Goal: Transaction & Acquisition: Purchase product/service

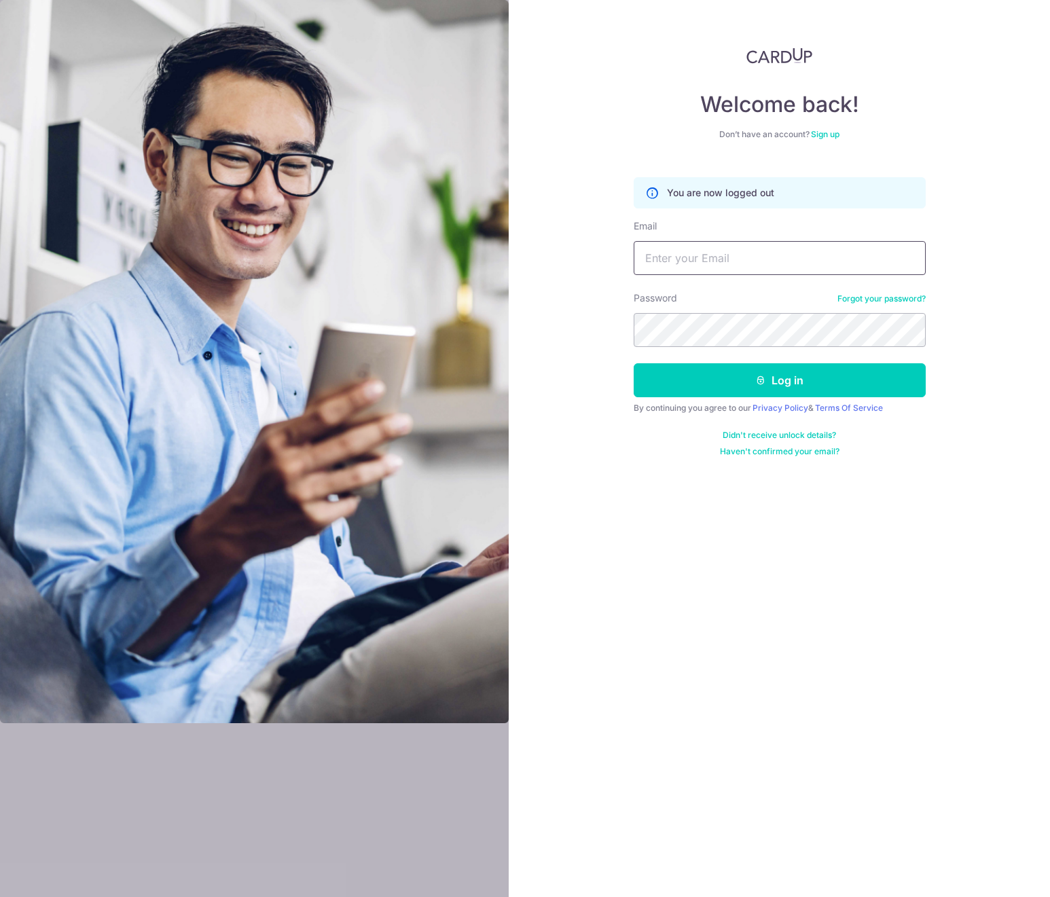
click at [810, 256] on input "Email" at bounding box center [780, 258] width 292 height 34
paste input "mandyl2011@gmail.com"
type input "mandyl2011@gmail.com"
click at [720, 366] on button "Log in" at bounding box center [780, 380] width 292 height 34
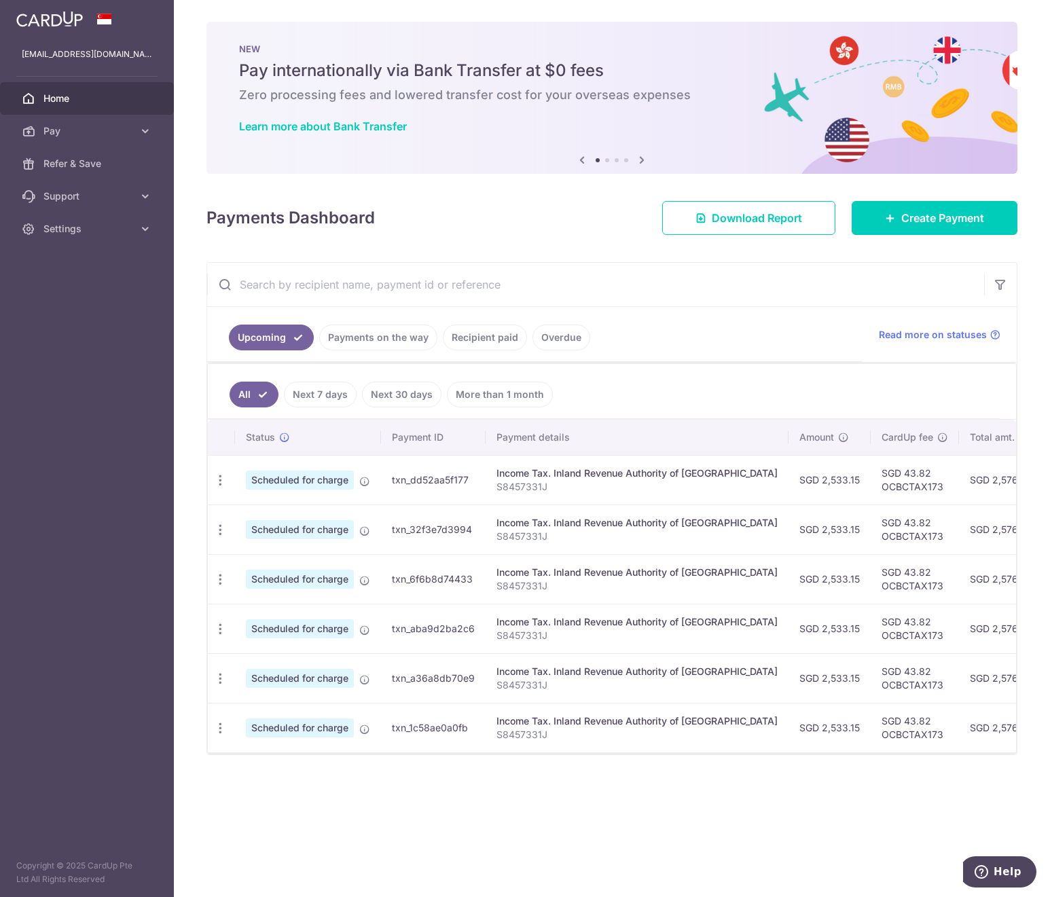
click at [513, 336] on link "Recipient paid" at bounding box center [485, 338] width 84 height 26
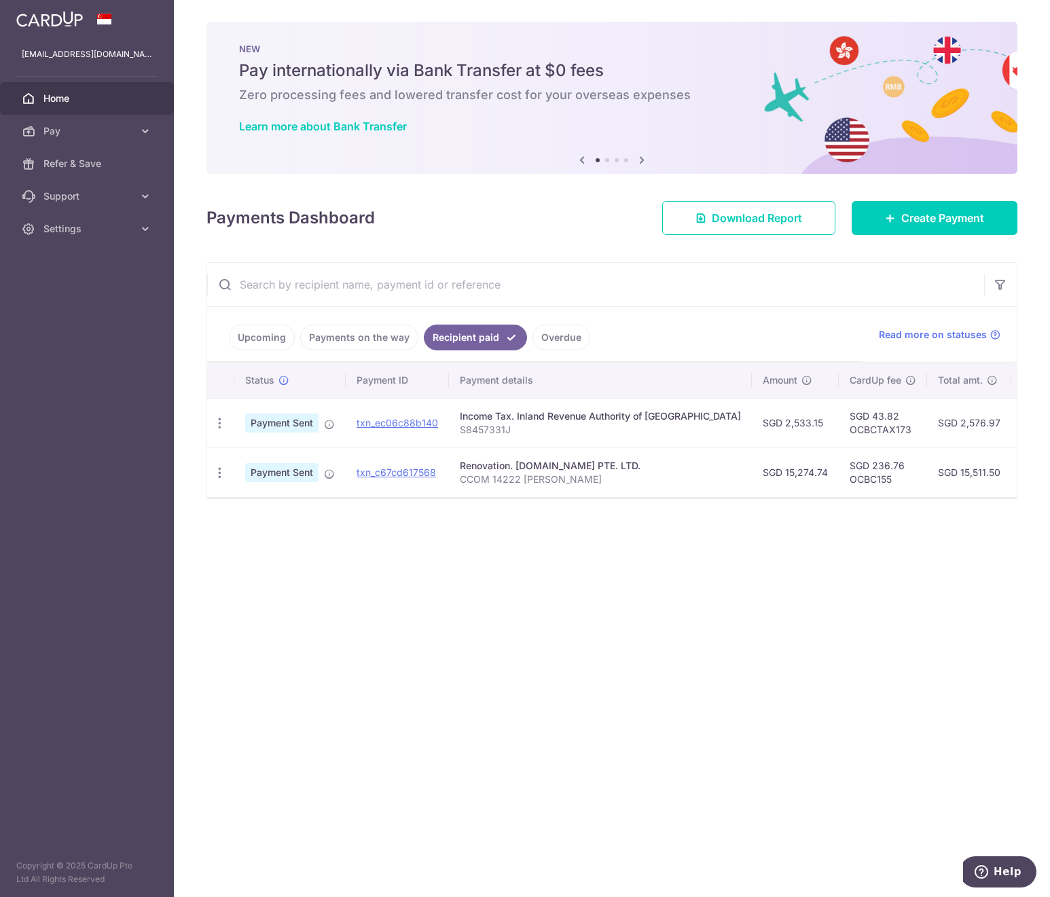
drag, startPoint x: 592, startPoint y: 459, endPoint x: 663, endPoint y: 427, distance: 77.8
click at [592, 459] on div "Renovation. [DOMAIN_NAME] PTE. LTD." at bounding box center [600, 466] width 281 height 14
click at [912, 214] on span "Create Payment" at bounding box center [942, 218] width 83 height 16
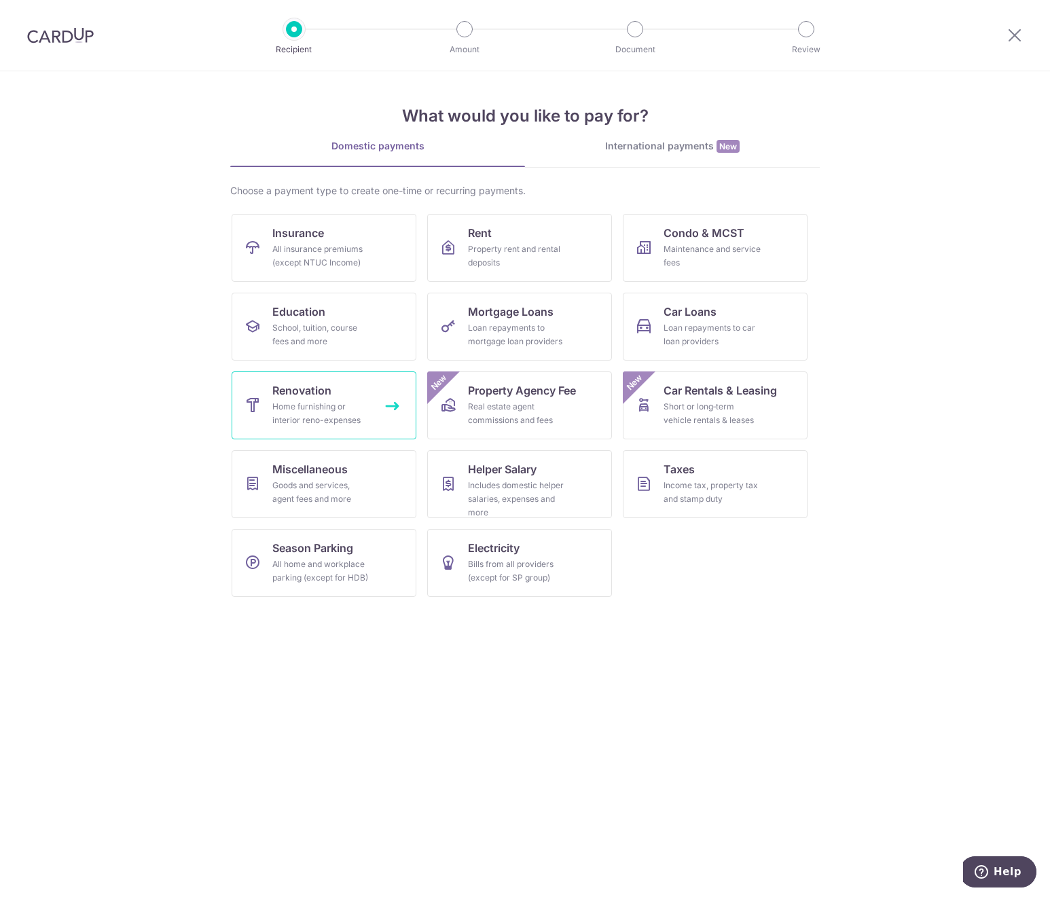
click at [323, 414] on div "Home furnishing or interior reno-expenses" at bounding box center [321, 413] width 98 height 27
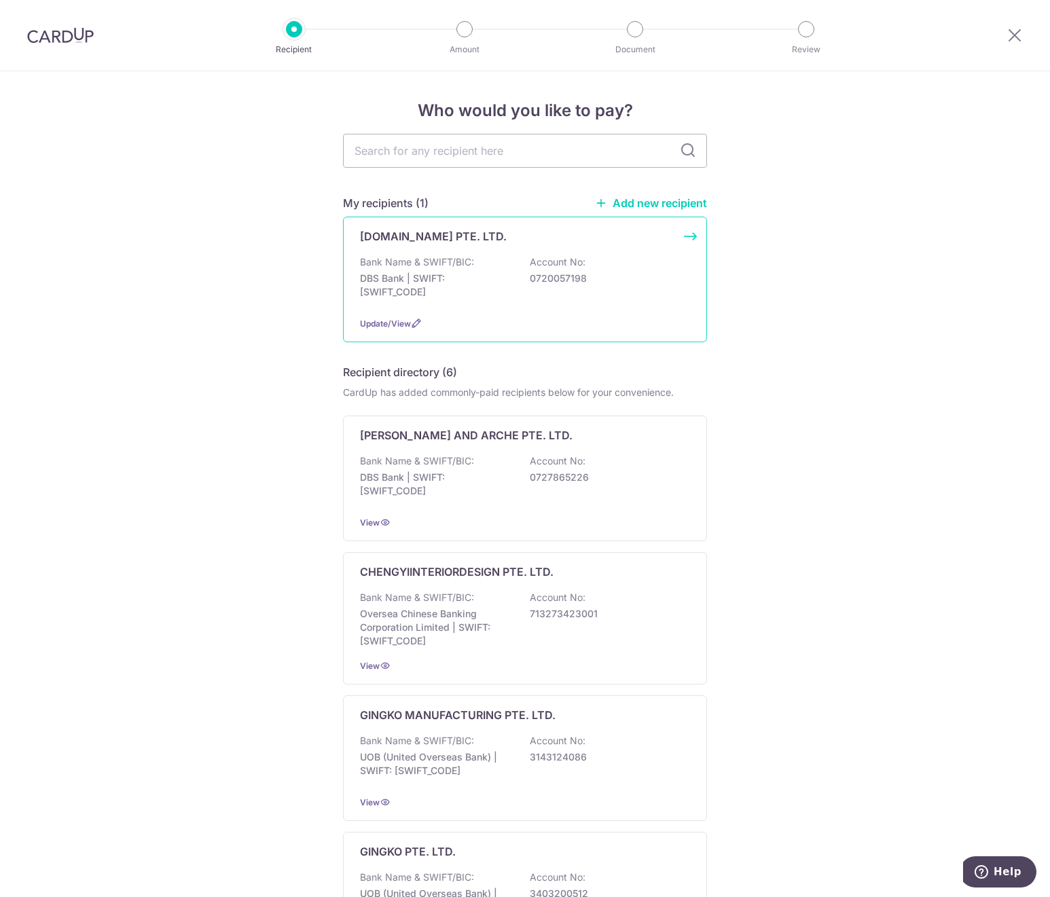
click at [687, 240] on div "[DOMAIN_NAME] PTE. LTD. Bank Name & SWIFT/BIC: DBS Bank | SWIFT: [SWIFT_CODE] A…" at bounding box center [525, 280] width 364 height 126
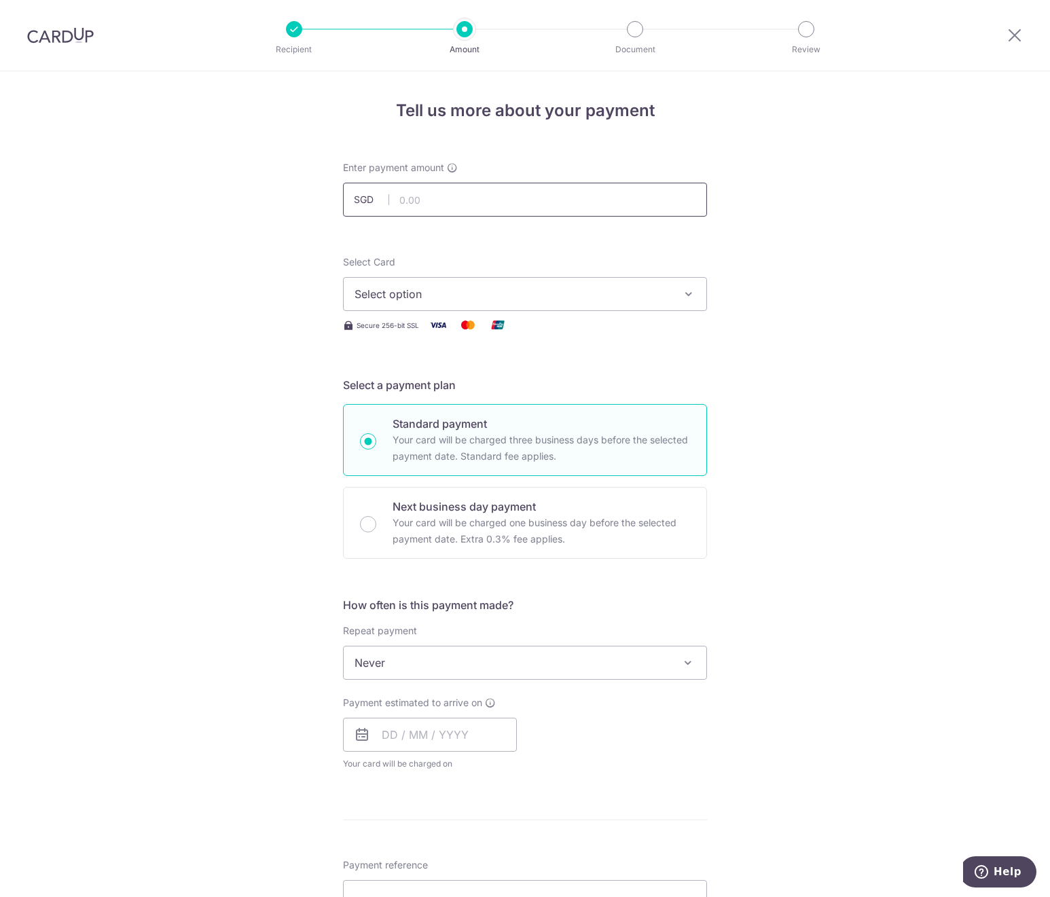
click at [562, 214] on input "text" at bounding box center [525, 200] width 364 height 34
drag, startPoint x: 835, startPoint y: 259, endPoint x: 494, endPoint y: 218, distance: 344.1
click at [835, 259] on div "Tell us more about your payment Enter payment amount SGD Select Card Select opt…" at bounding box center [525, 731] width 1050 height 1320
click at [422, 202] on input "text" at bounding box center [525, 200] width 364 height 34
type input "39,013.70"
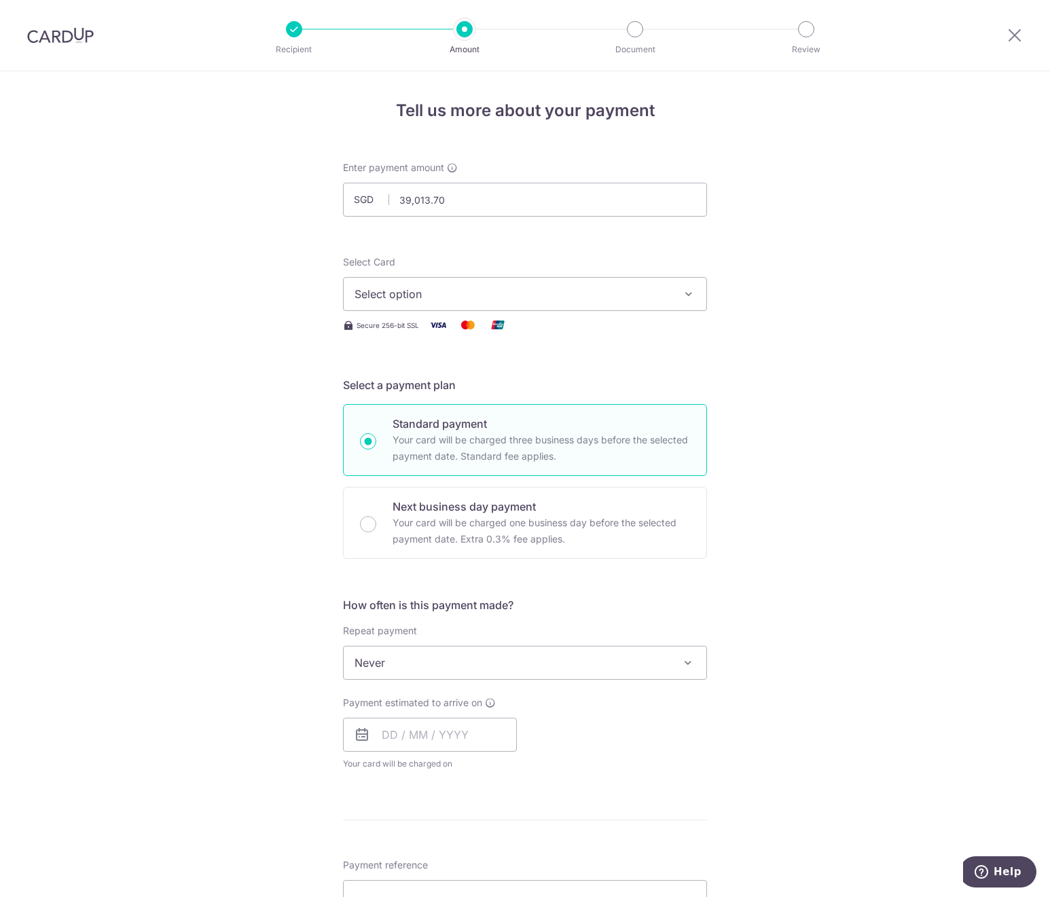
click at [272, 183] on div "Tell us more about your payment Enter payment amount SGD 39,013.70 39013.70 Sel…" at bounding box center [525, 731] width 1050 height 1320
click at [431, 288] on span "Select option" at bounding box center [513, 294] width 317 height 16
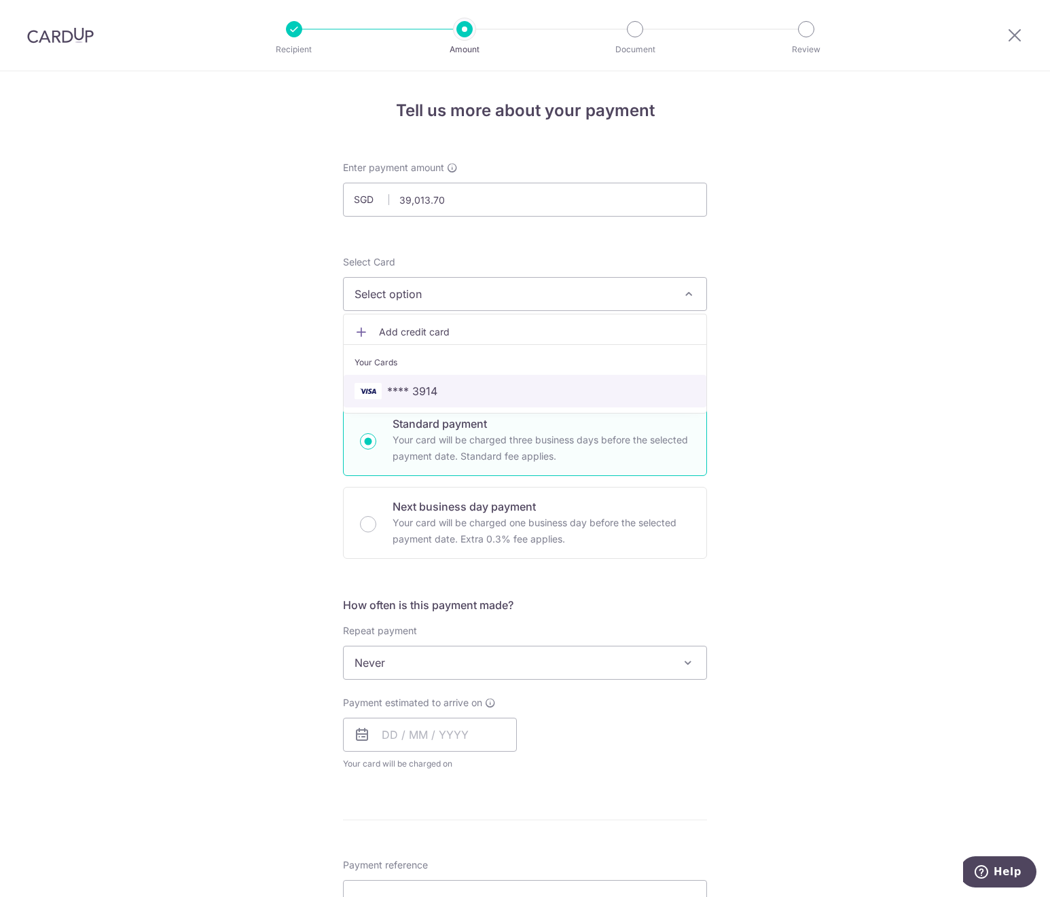
click at [475, 383] on span "**** 3914" at bounding box center [525, 391] width 341 height 16
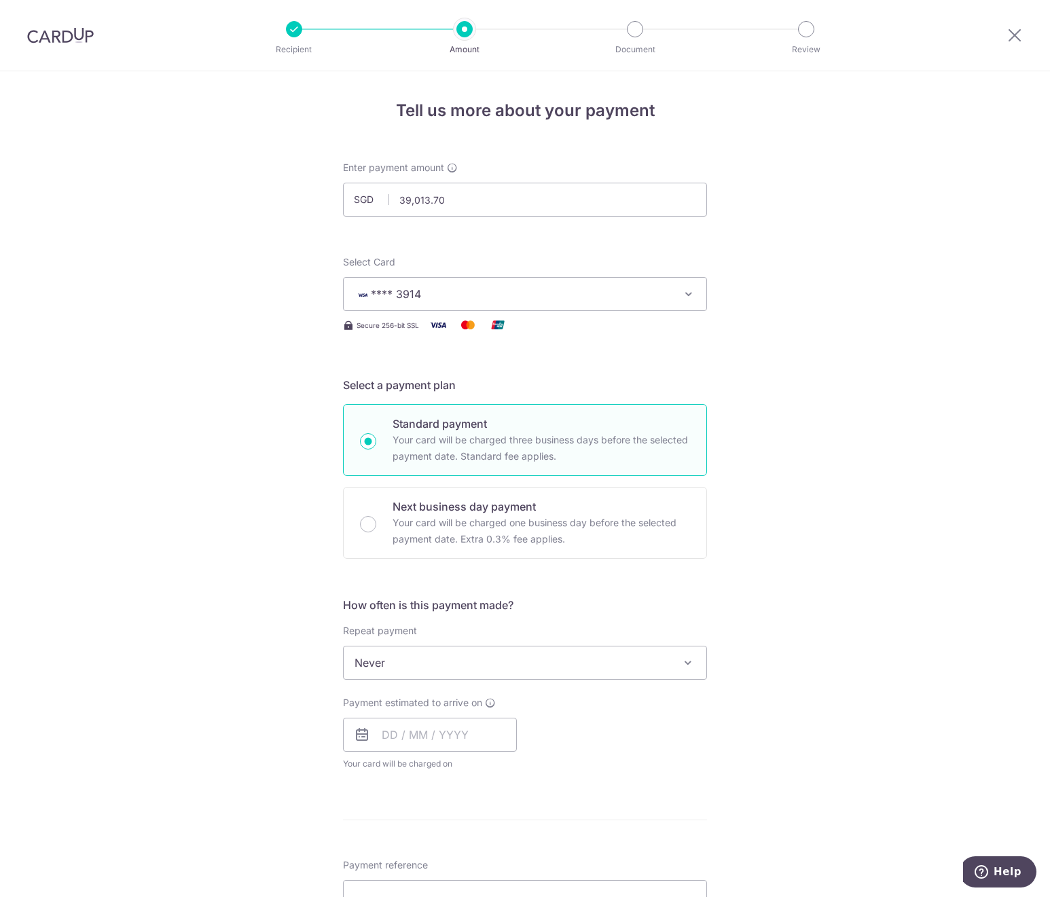
click at [873, 393] on div "Tell us more about your payment Enter payment amount SGD 39,013.70 39013.70 Sel…" at bounding box center [525, 731] width 1050 height 1320
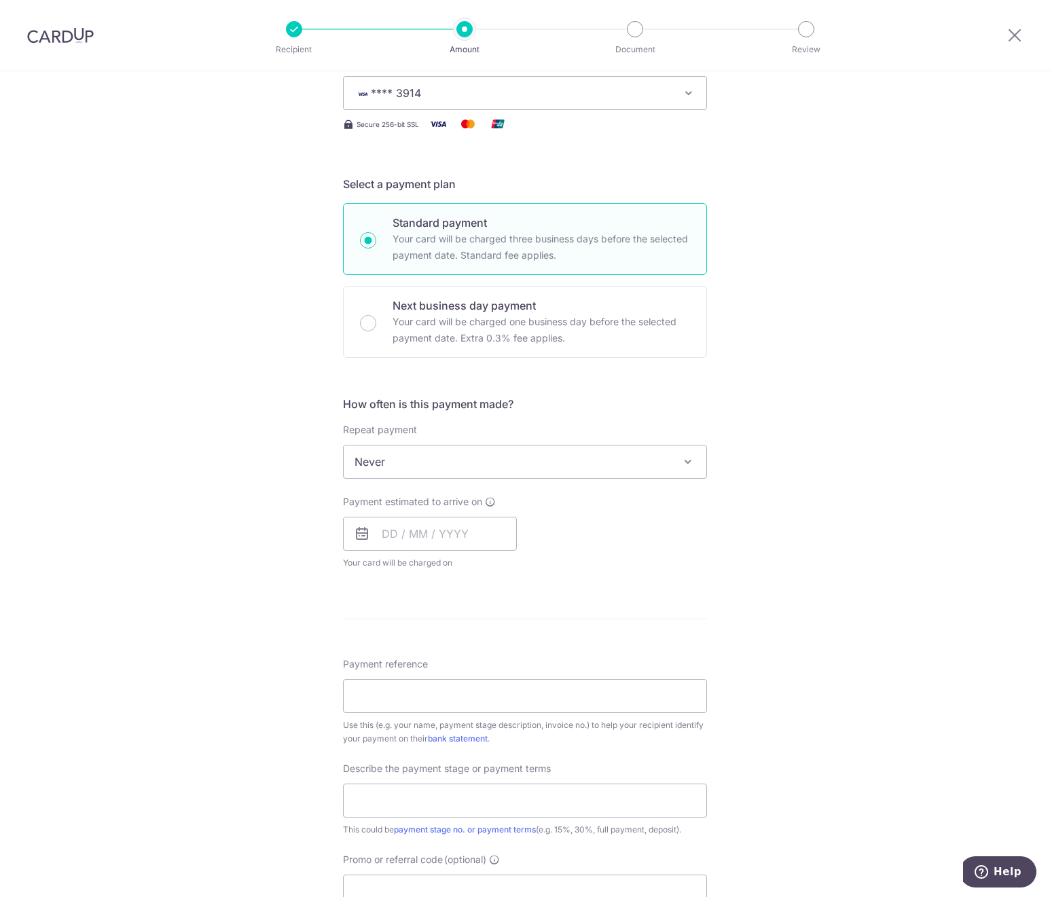
scroll to position [204, 0]
click at [777, 272] on div "Tell us more about your payment Enter payment amount SGD 39,013.70 39013.70 Sel…" at bounding box center [525, 528] width 1050 height 1320
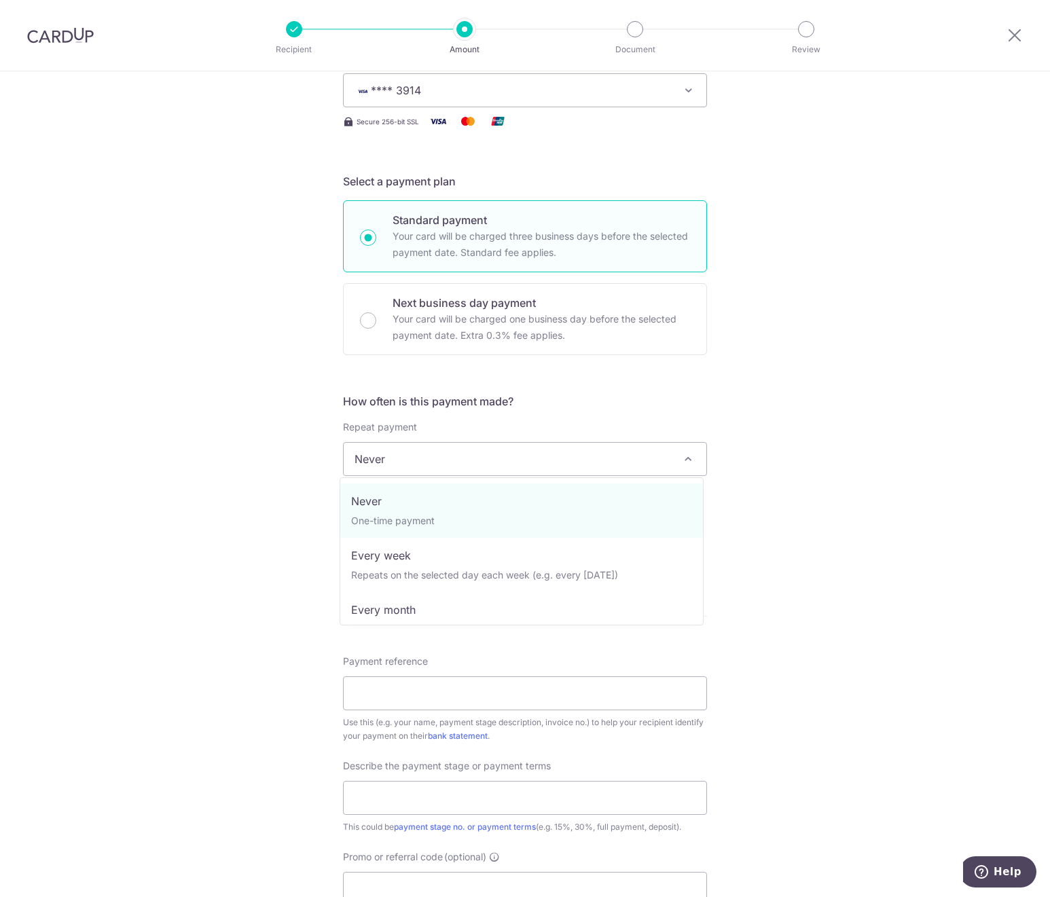
click at [532, 464] on span "Never" at bounding box center [525, 459] width 363 height 33
click at [789, 438] on div "Tell us more about your payment Enter payment amount SGD 39,013.70 39013.70 Sel…" at bounding box center [525, 528] width 1050 height 1320
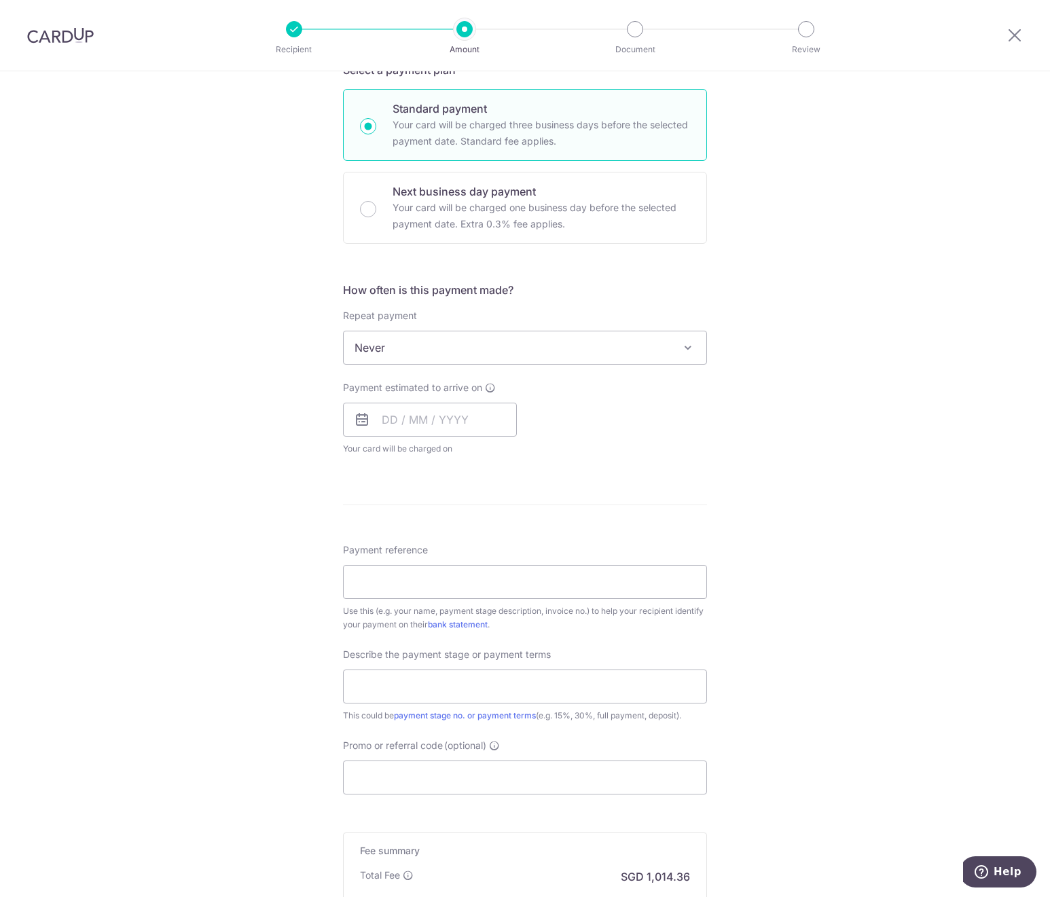
scroll to position [340, 0]
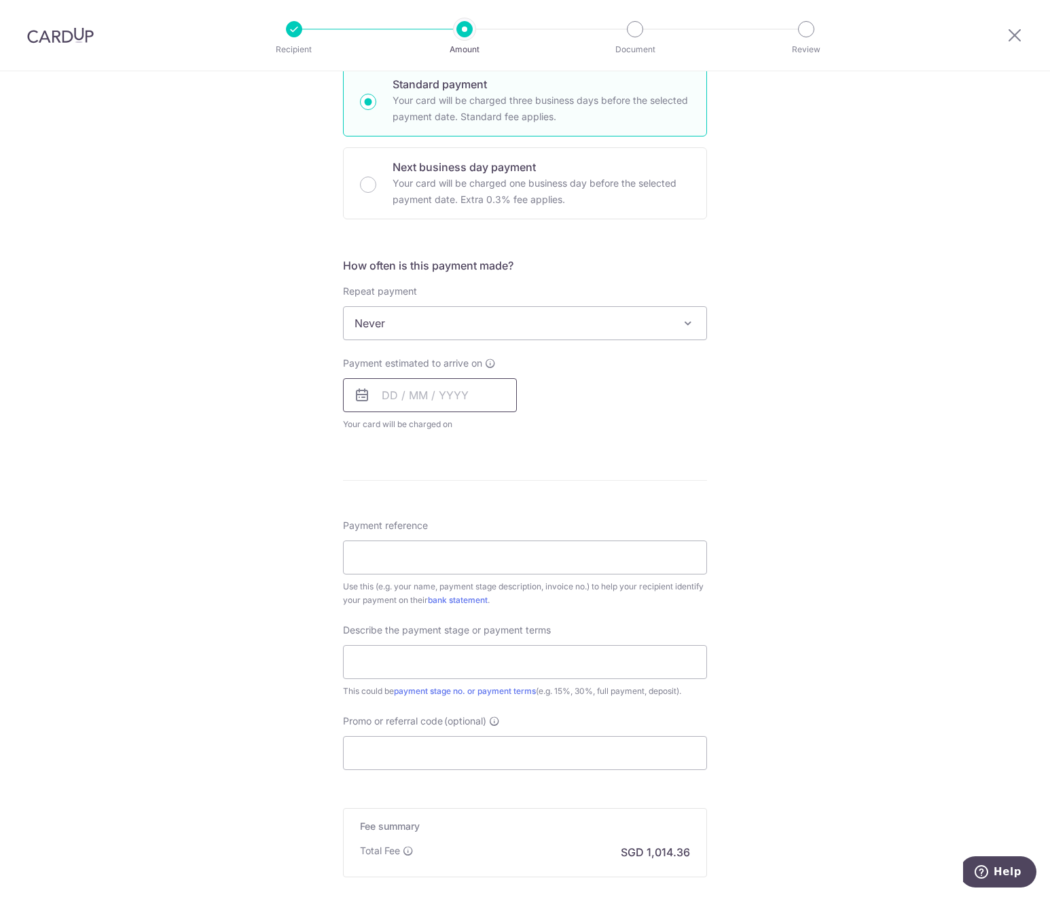
click at [461, 393] on input "text" at bounding box center [430, 395] width 174 height 34
click at [393, 515] on link "6" at bounding box center [398, 519] width 22 height 22
type input "[DATE]"
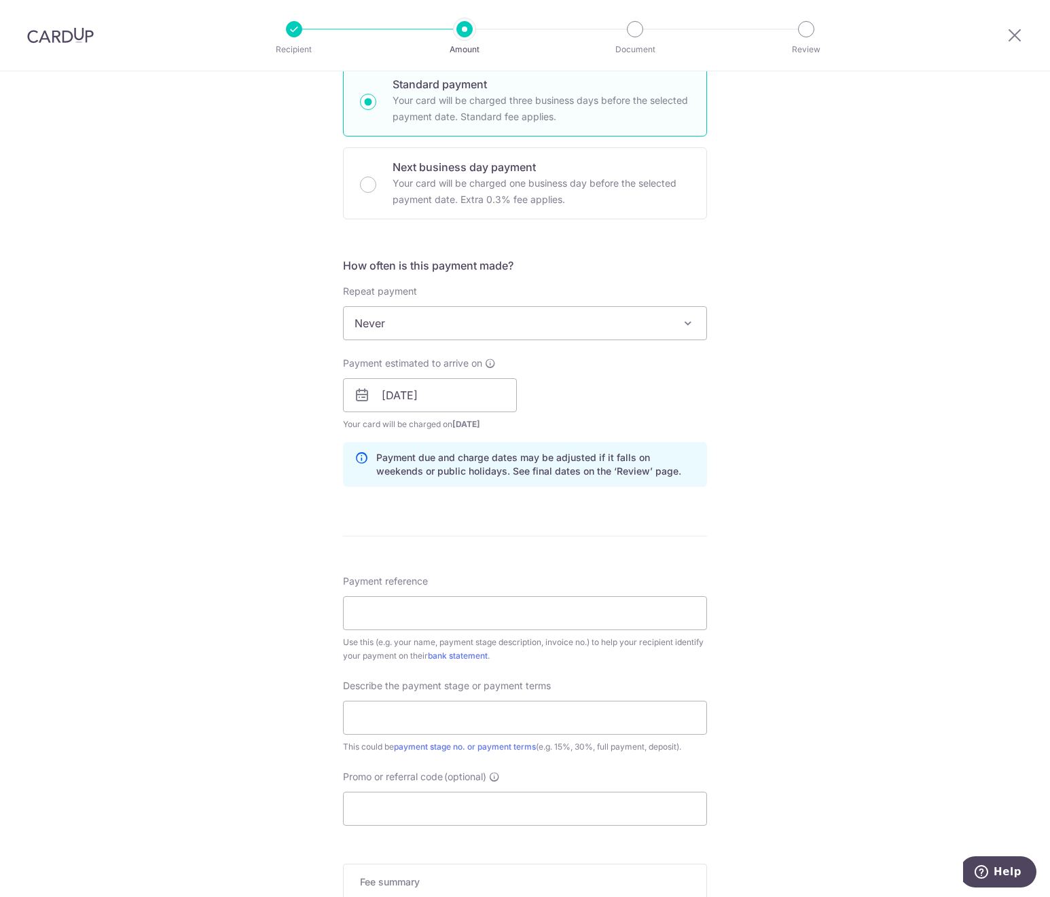
click at [841, 274] on div "Tell us more about your payment Enter payment amount SGD 39,013.70 39013.70 Sel…" at bounding box center [525, 419] width 1050 height 1375
click at [462, 382] on input "[DATE]" at bounding box center [430, 395] width 174 height 34
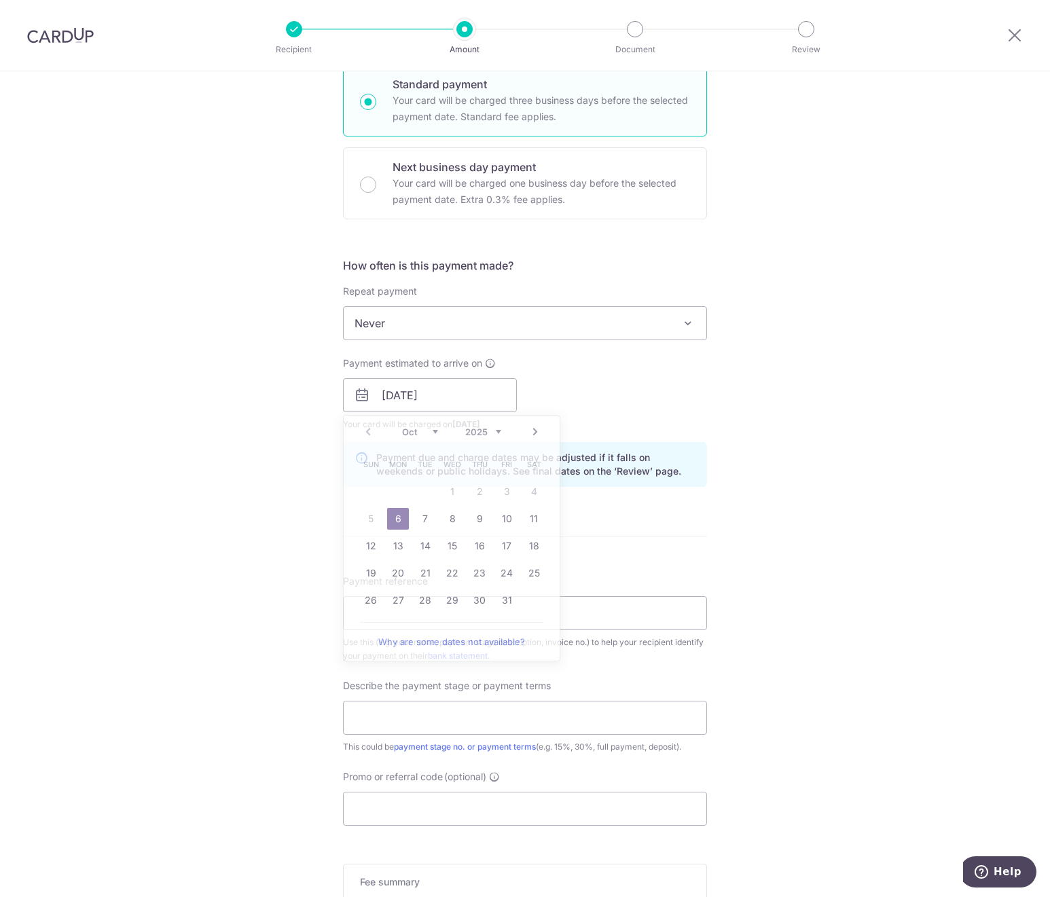
click at [815, 513] on div "Tell us more about your payment Enter payment amount SGD 39,013.70 39013.70 Sel…" at bounding box center [525, 419] width 1050 height 1375
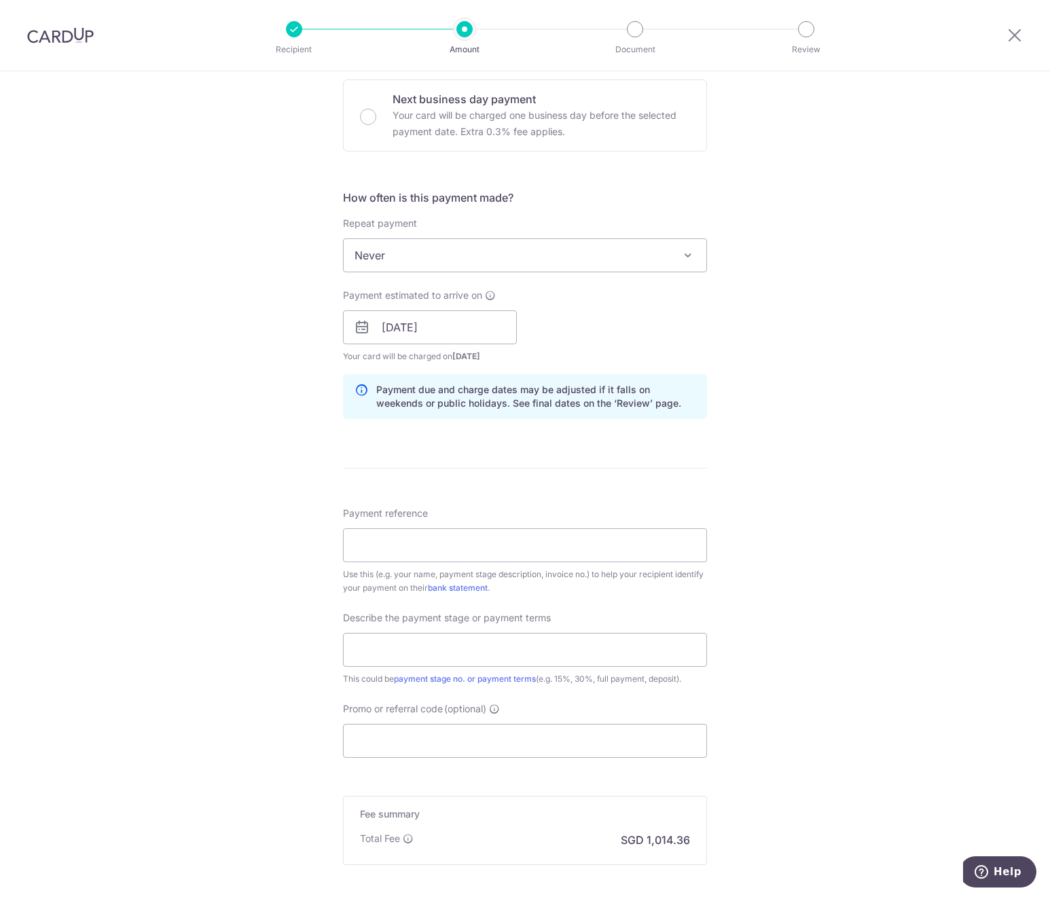
scroll to position [475, 0]
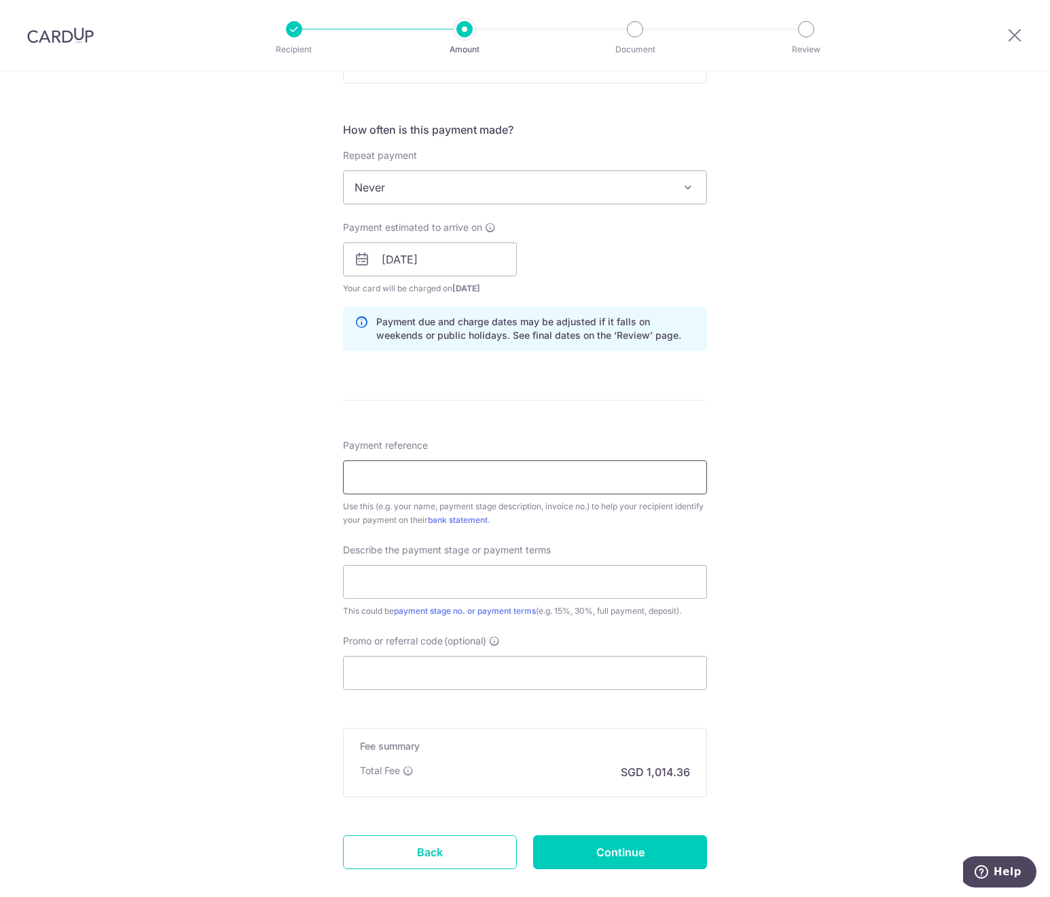
click at [622, 481] on input "Payment reference" at bounding box center [525, 478] width 364 height 34
click at [795, 477] on div "Tell us more about your payment Enter payment amount SGD 39,013.70 39013.70 Sel…" at bounding box center [525, 283] width 1050 height 1375
click at [916, 314] on div "Tell us more about your payment Enter payment amount SGD 39,013.70 39013.70 Sel…" at bounding box center [525, 283] width 1050 height 1375
click at [561, 473] on input "Payment reference" at bounding box center [525, 478] width 364 height 34
click at [372, 469] on input "Payment reference" at bounding box center [525, 478] width 364 height 34
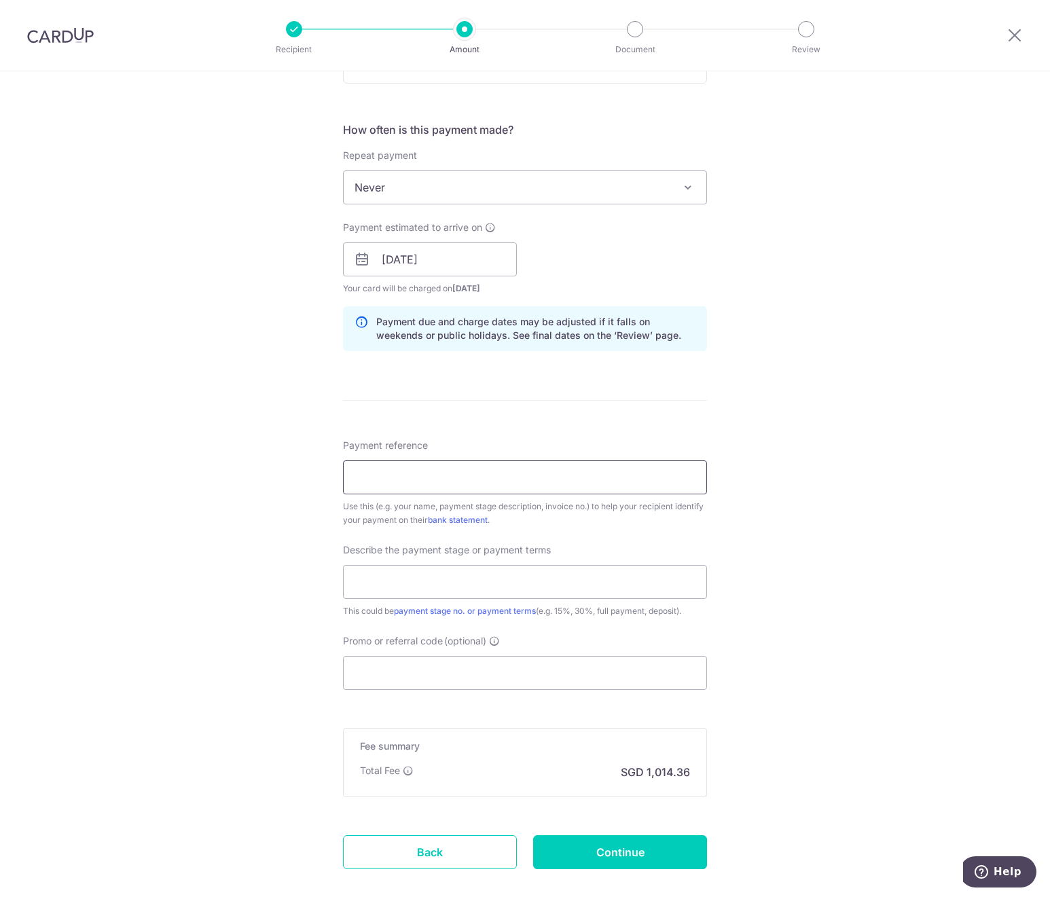
click at [378, 482] on input "Payment reference" at bounding box center [525, 478] width 364 height 34
click at [410, 472] on input "CCOM 14" at bounding box center [525, 478] width 364 height 34
click at [481, 475] on input "CCOM 14222 AND" at bounding box center [525, 478] width 364 height 34
click at [550, 475] on input "CCOM 14222 AND CCOM 14329" at bounding box center [525, 478] width 364 height 34
paste input "14329"
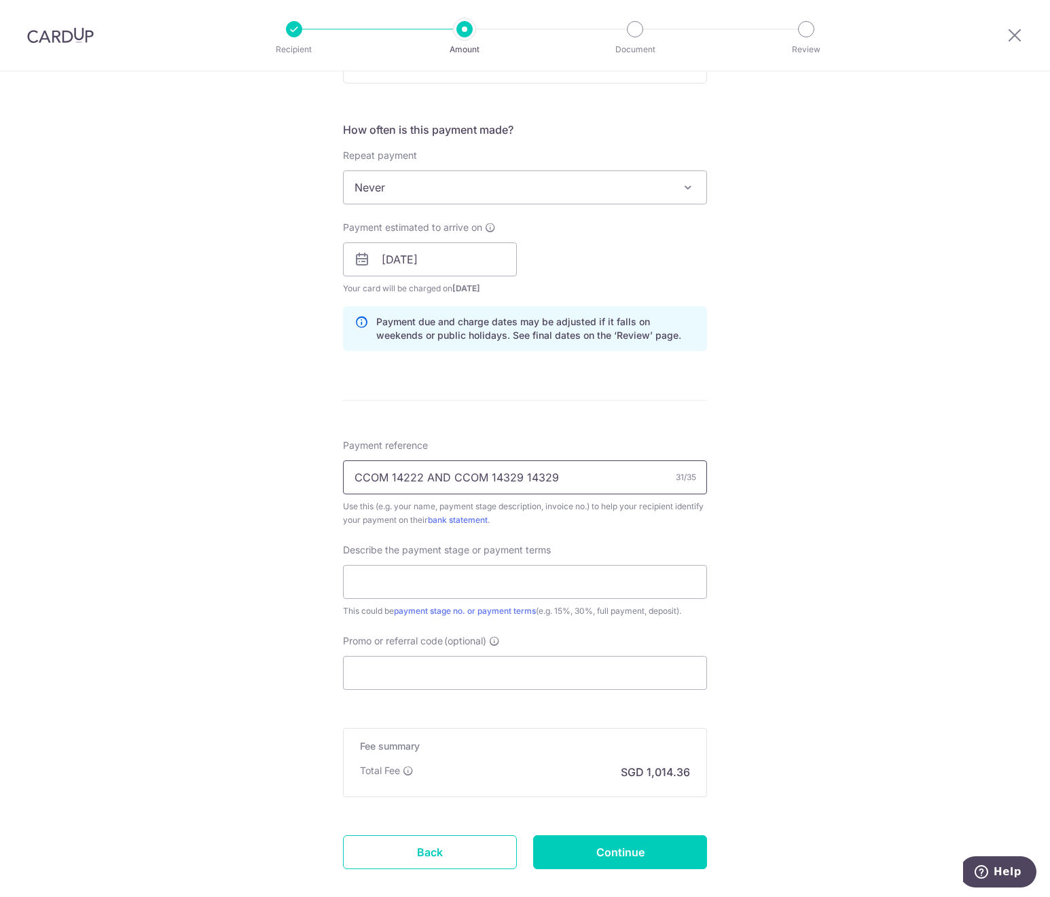
drag, startPoint x: 523, startPoint y: 473, endPoint x: 486, endPoint y: 472, distance: 36.7
click at [486, 472] on input "CCOM 14222 AND CCOM 14329 14329" at bounding box center [525, 478] width 364 height 34
click at [564, 481] on input "CCOM 14222 AND CCOM 14329" at bounding box center [525, 478] width 364 height 34
drag, startPoint x: 424, startPoint y: 475, endPoint x: 443, endPoint y: 477, distance: 19.1
click at [443, 477] on input "CCOM 14222 AND CCOM 14329" at bounding box center [525, 478] width 364 height 34
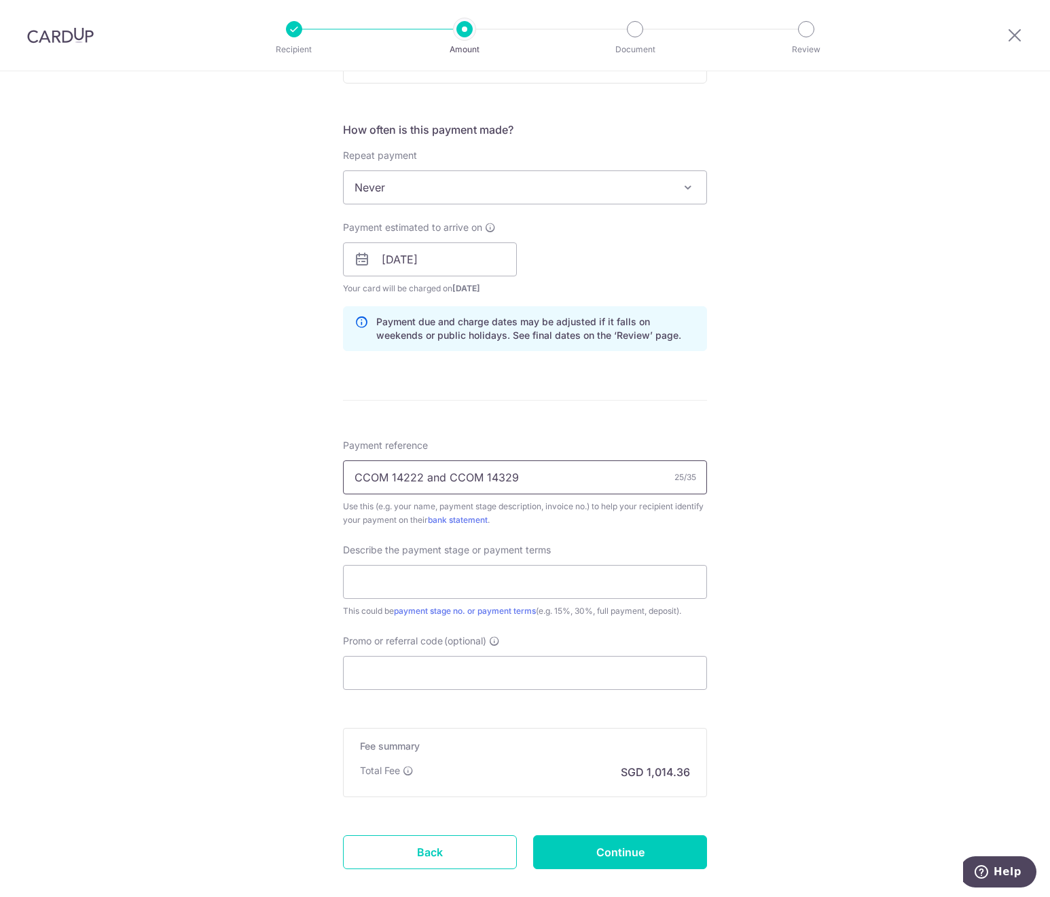
click at [600, 473] on input "CCOM 14222 and CCOM 14329" at bounding box center [525, 478] width 364 height 34
type input "CCOM 14222 and CCOM 14329 [PERSON_NAME]"
click at [853, 524] on div "Tell us more about your payment Enter payment amount SGD 39,013.70 39013.70 Sel…" at bounding box center [525, 283] width 1050 height 1375
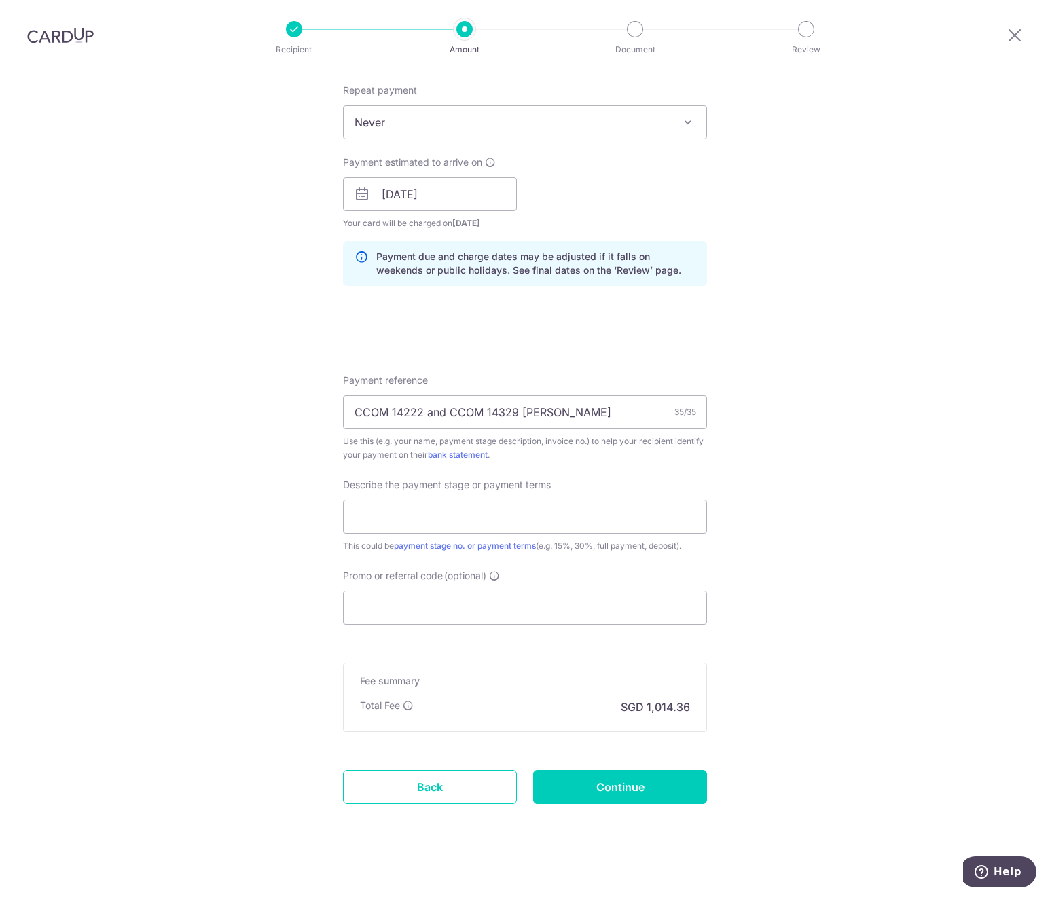
scroll to position [543, 0]
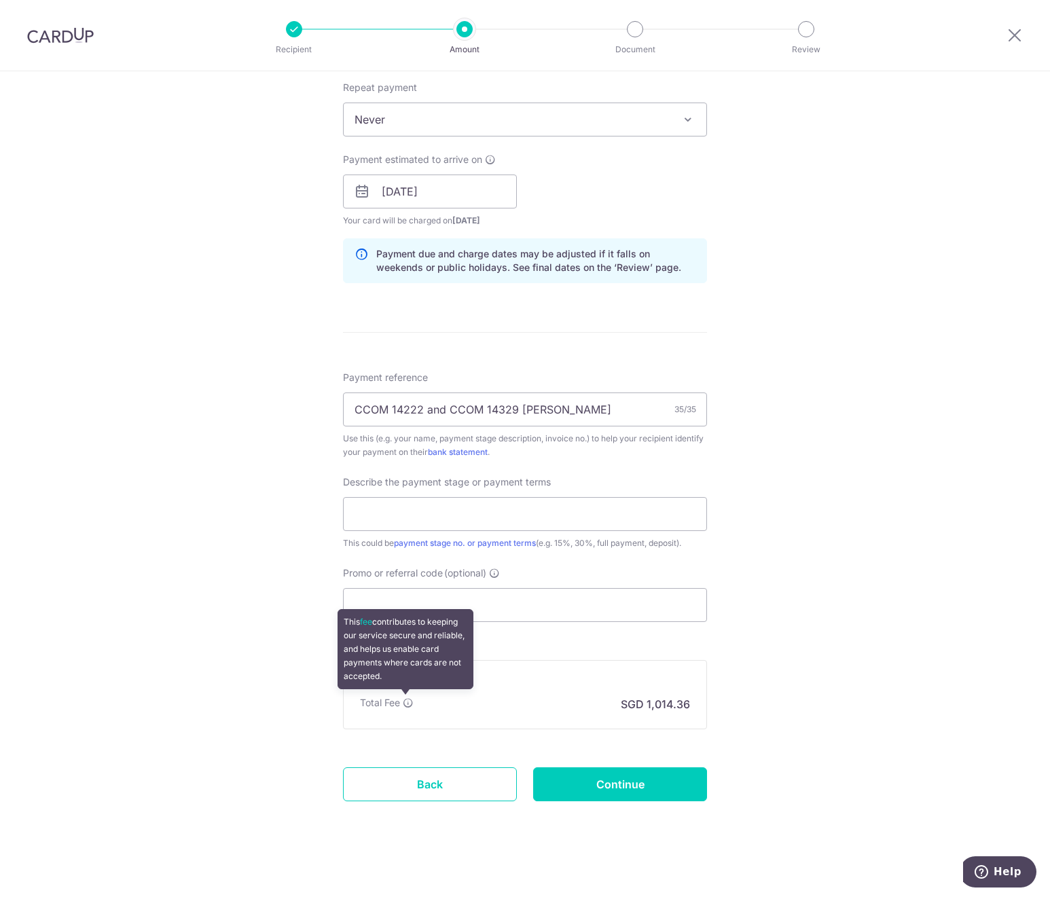
click at [408, 699] on icon at bounding box center [408, 703] width 11 height 11
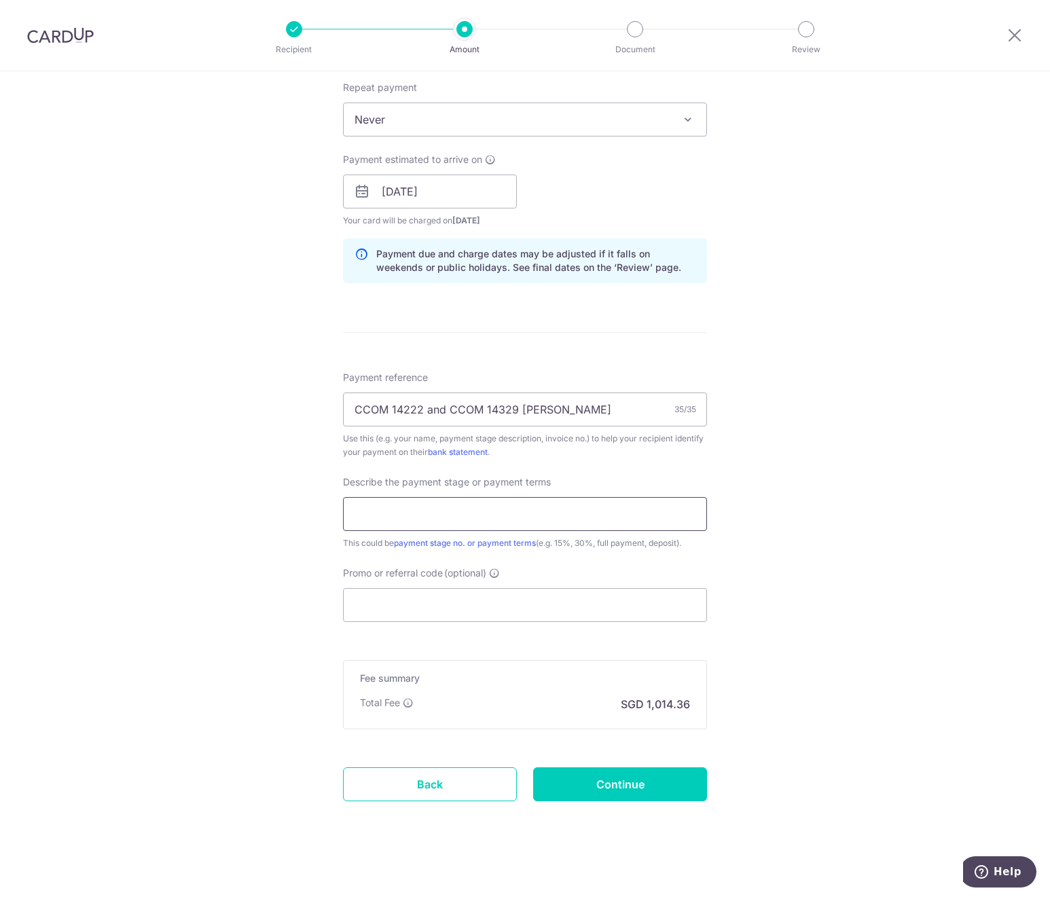
click at [389, 503] on input "text" at bounding box center [525, 514] width 364 height 34
click at [387, 600] on input "Promo or referral code (optional)" at bounding box center [525, 605] width 364 height 34
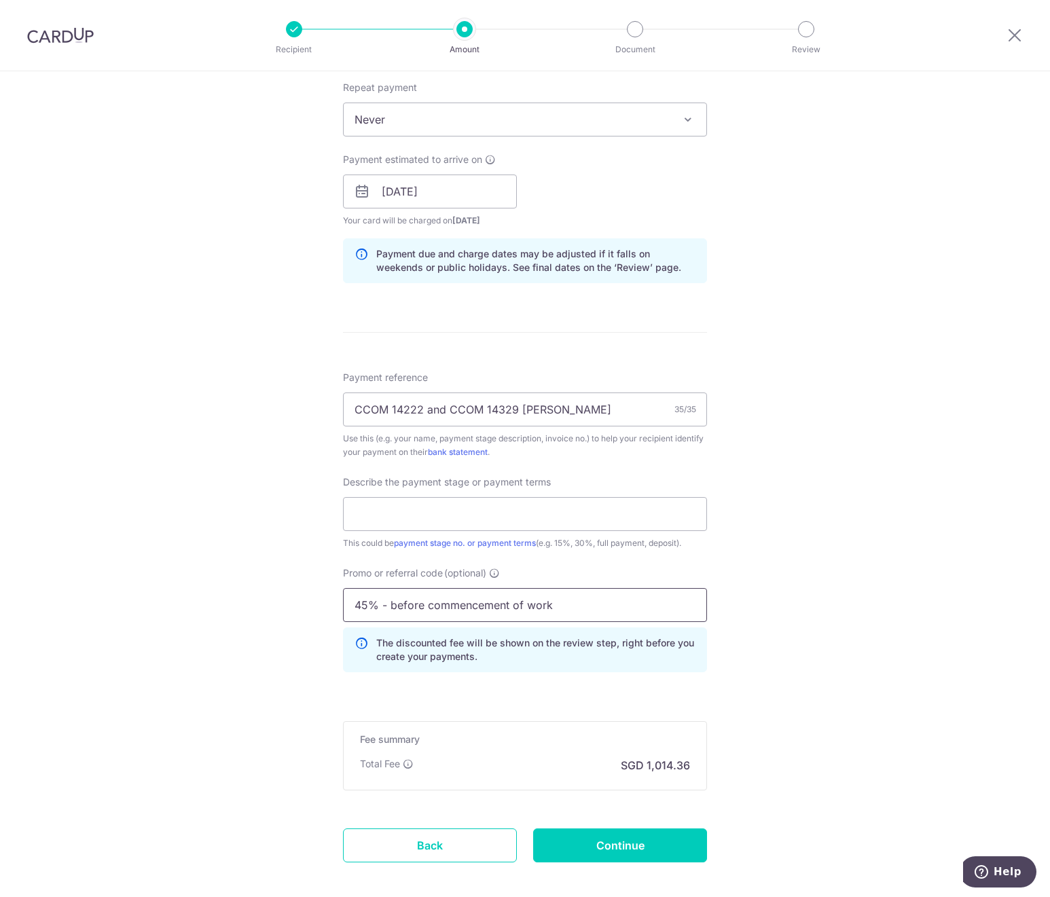
type input "45% - before commencement of works"
drag, startPoint x: 573, startPoint y: 602, endPoint x: 321, endPoint y: 609, distance: 252.1
click at [321, 609] on div "Tell us more about your payment Enter payment amount SGD 39,013.70 39013.70 Sel…" at bounding box center [525, 246] width 1050 height 1437
click at [393, 526] on input "text" at bounding box center [525, 514] width 364 height 34
paste input "45% - before commencement of works"
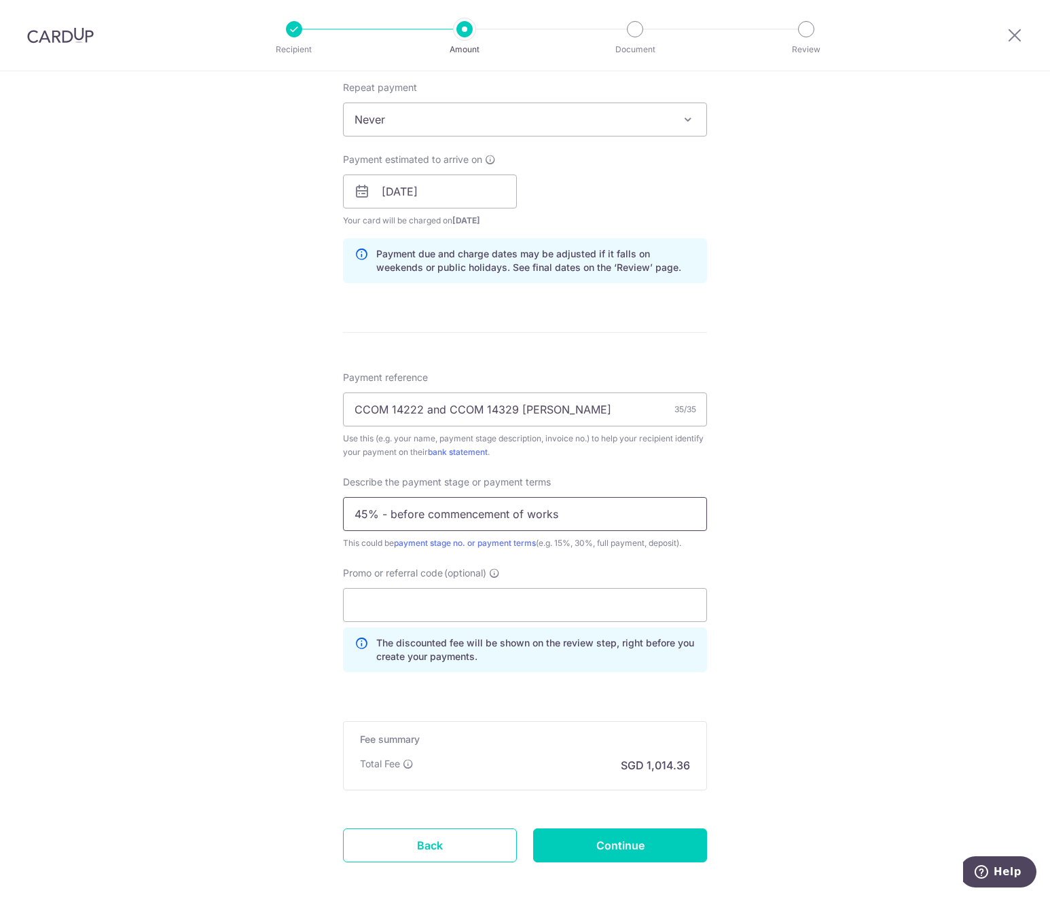
drag, startPoint x: 378, startPoint y: 512, endPoint x: 553, endPoint y: 508, distance: 174.6
click at [553, 508] on input "45% - before commencement of works" at bounding box center [525, 514] width 364 height 34
click at [520, 506] on input "45% of CCOM 14222 and" at bounding box center [525, 514] width 364 height 34
drag, startPoint x: 508, startPoint y: 511, endPoint x: 575, endPoint y: 514, distance: 66.6
click at [575, 514] on input "45% of CCOM 14222 and VO1 of CCOM 1" at bounding box center [525, 514] width 364 height 34
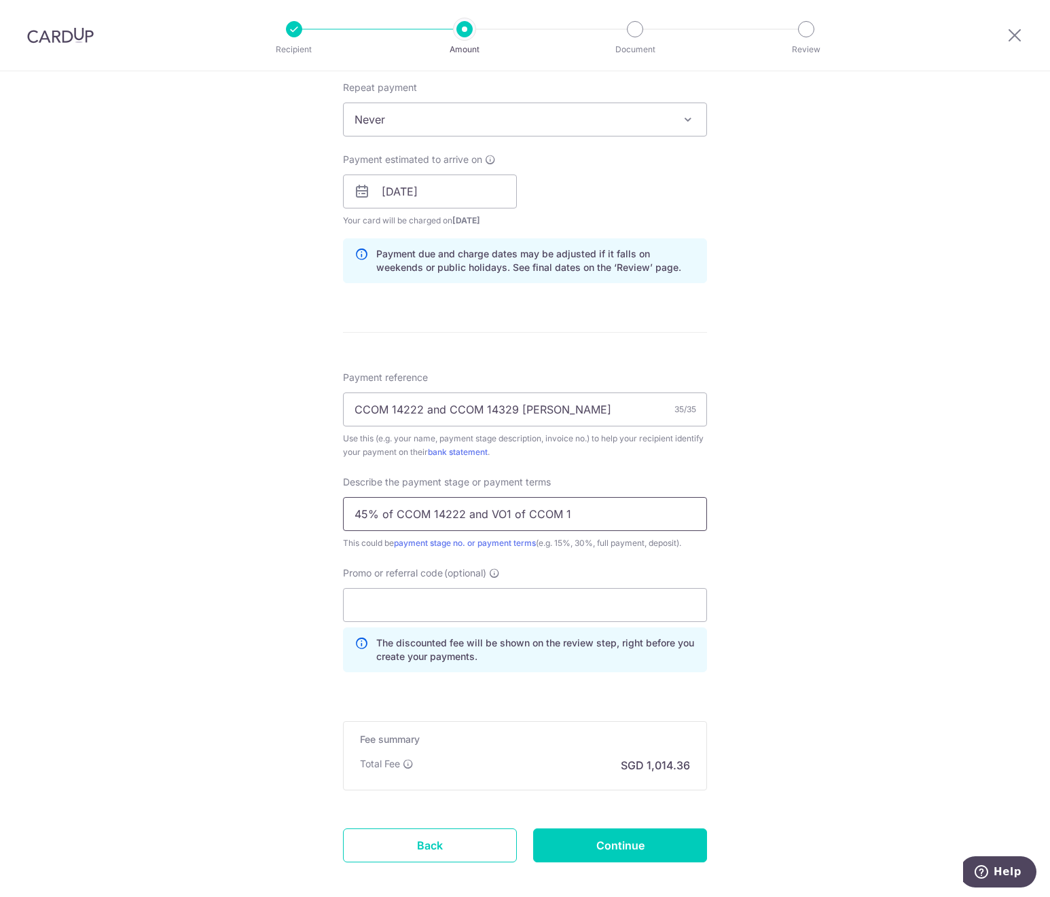
click at [558, 514] on input "45% of CCOM 14222 and VO1 of CCOM 1" at bounding box center [525, 514] width 364 height 34
drag, startPoint x: 522, startPoint y: 513, endPoint x: 508, endPoint y: 511, distance: 13.9
click at [508, 511] on input "45% of CCOM 14222 and VO1 of CCOM 1" at bounding box center [525, 514] width 364 height 34
click at [555, 513] on input "45% of CCOM 14222 and VO1 CCOM 1" at bounding box center [525, 514] width 364 height 34
drag, startPoint x: 391, startPoint y: 512, endPoint x: 379, endPoint y: 511, distance: 11.6
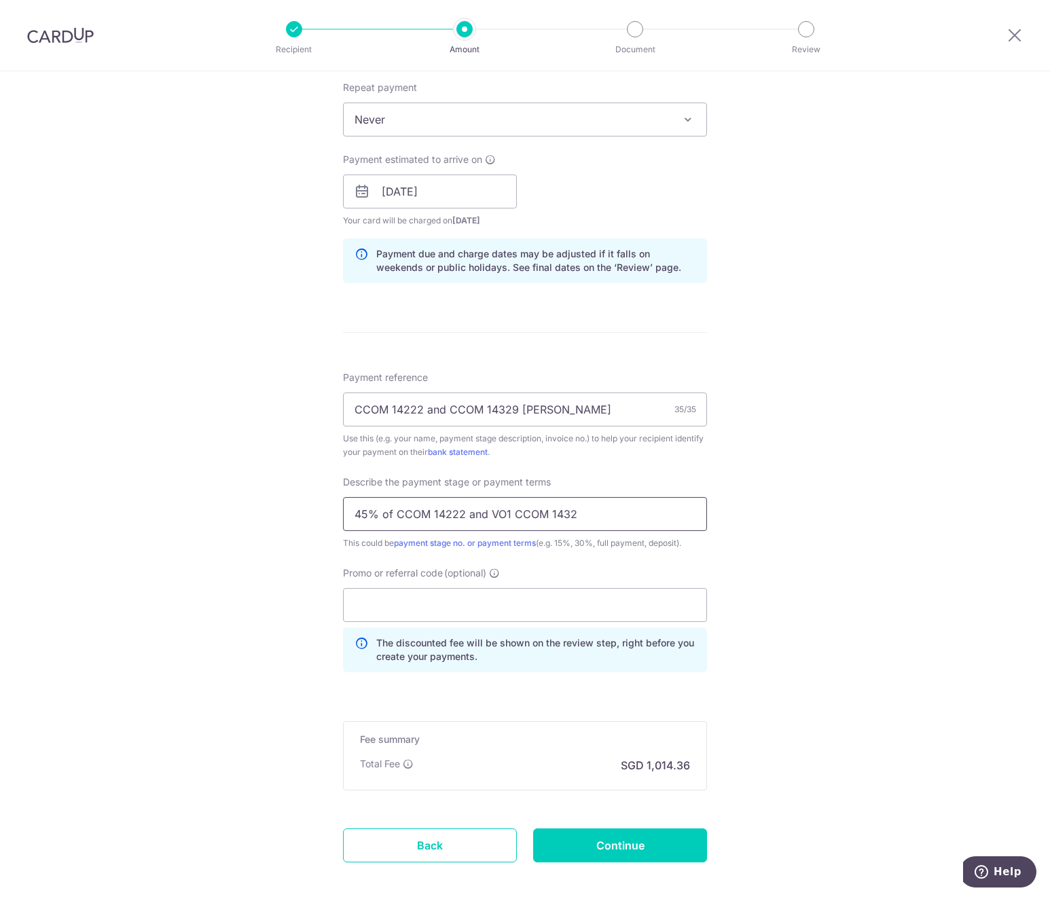
click at [379, 511] on input "45% of CCOM 14222 and VO1 CCOM 1432" at bounding box center [525, 514] width 364 height 34
click at [560, 509] on input "45% CCOM 14222 and VO1 CCOM 1432" at bounding box center [525, 514] width 364 height 34
type input "45% CCOM 14222 and VO1 CCOM 14329"
click at [723, 604] on div "Tell us more about your payment Enter payment amount SGD 39,013.70 39013.70 Sel…" at bounding box center [525, 246] width 1050 height 1437
click at [487, 602] on input "Promo or referral code (optional)" at bounding box center [525, 605] width 364 height 34
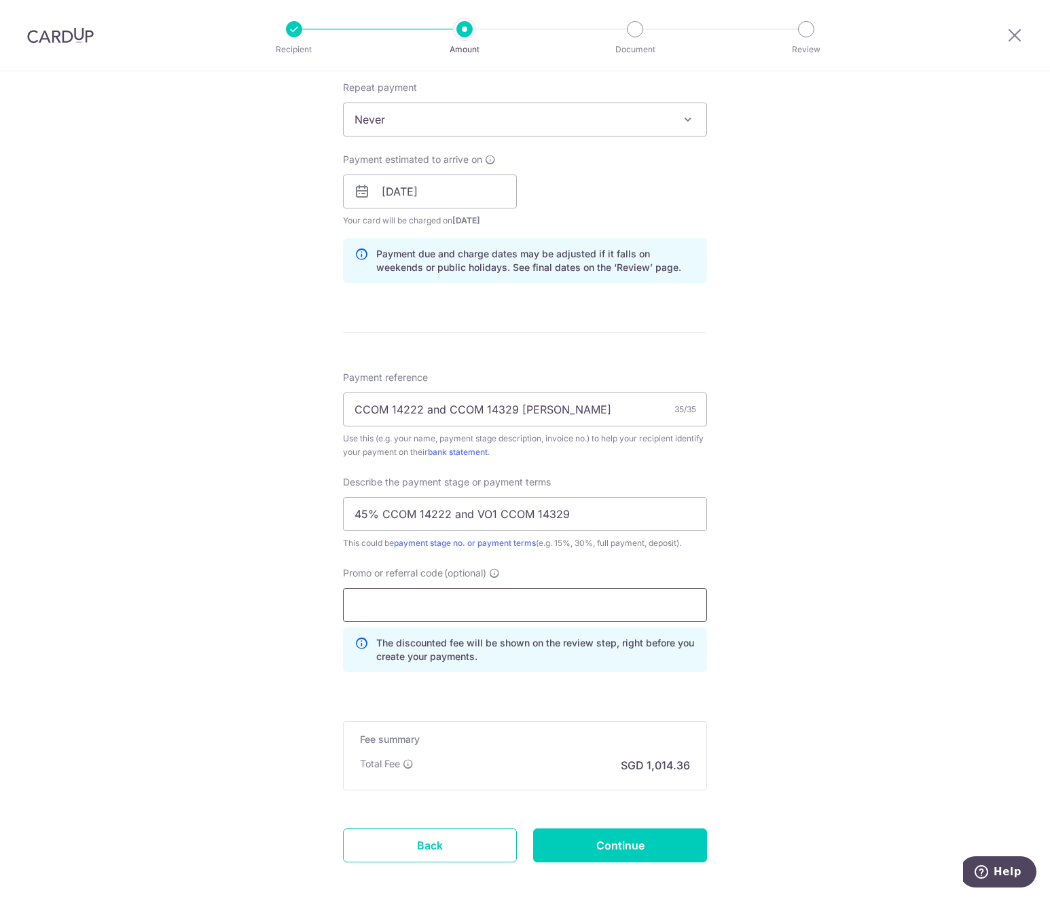
paste input "OCBC195"
type input "OCBC195"
click at [492, 572] on icon at bounding box center [494, 573] width 11 height 11
click at [492, 588] on input "OCBC195" at bounding box center [525, 605] width 364 height 34
click at [603, 596] on input "OCBC195" at bounding box center [525, 605] width 364 height 34
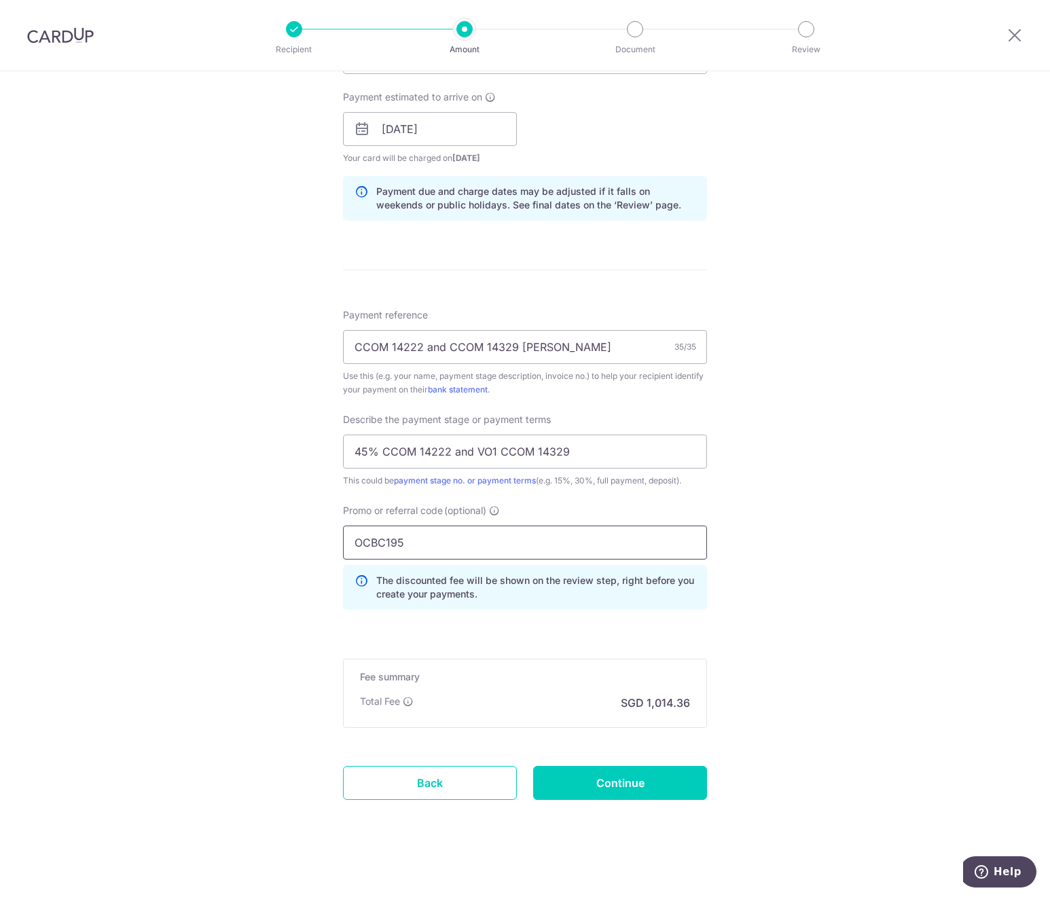
scroll to position [607, 0]
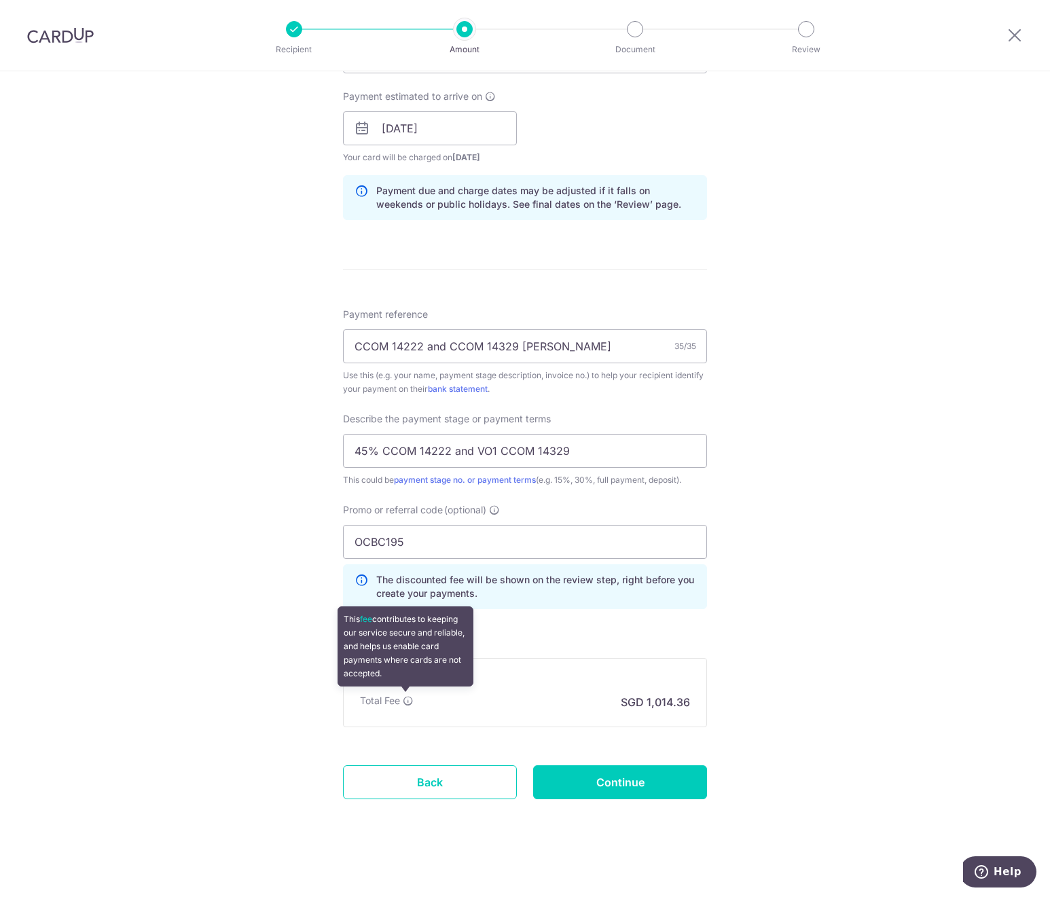
click at [407, 696] on icon at bounding box center [408, 701] width 11 height 11
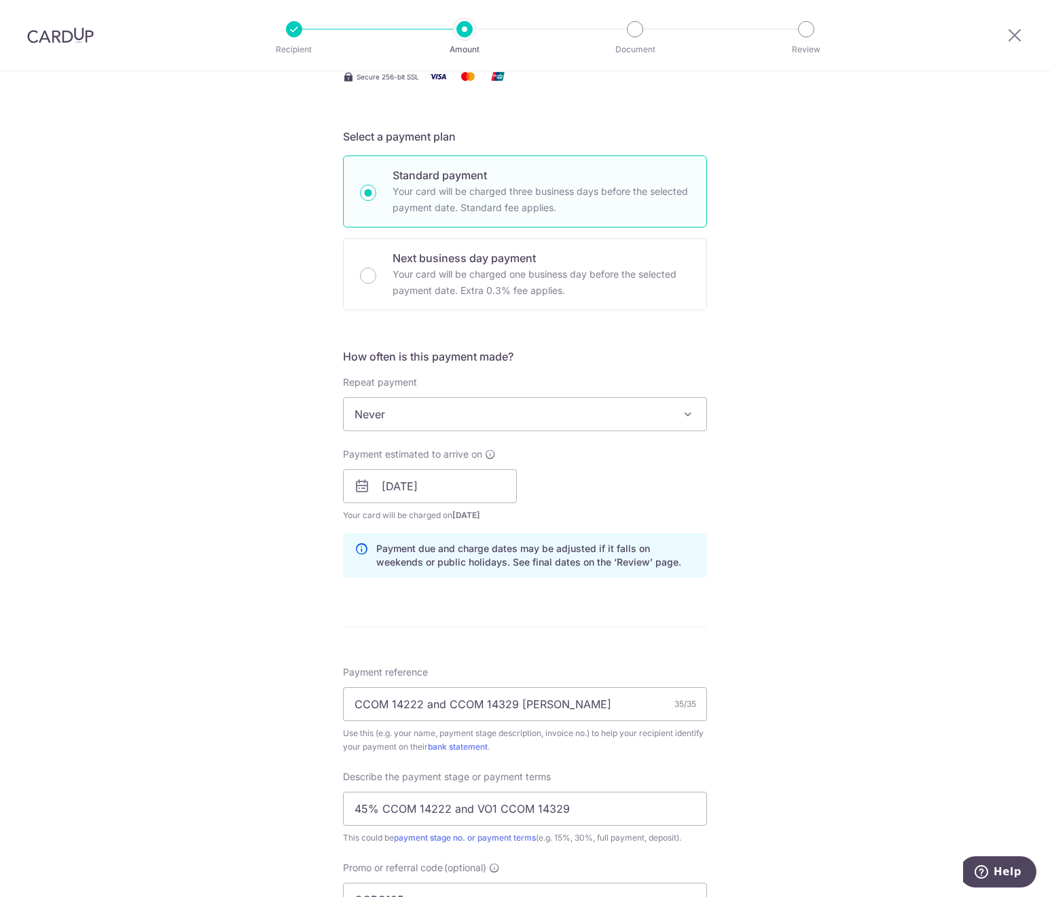
scroll to position [0, 0]
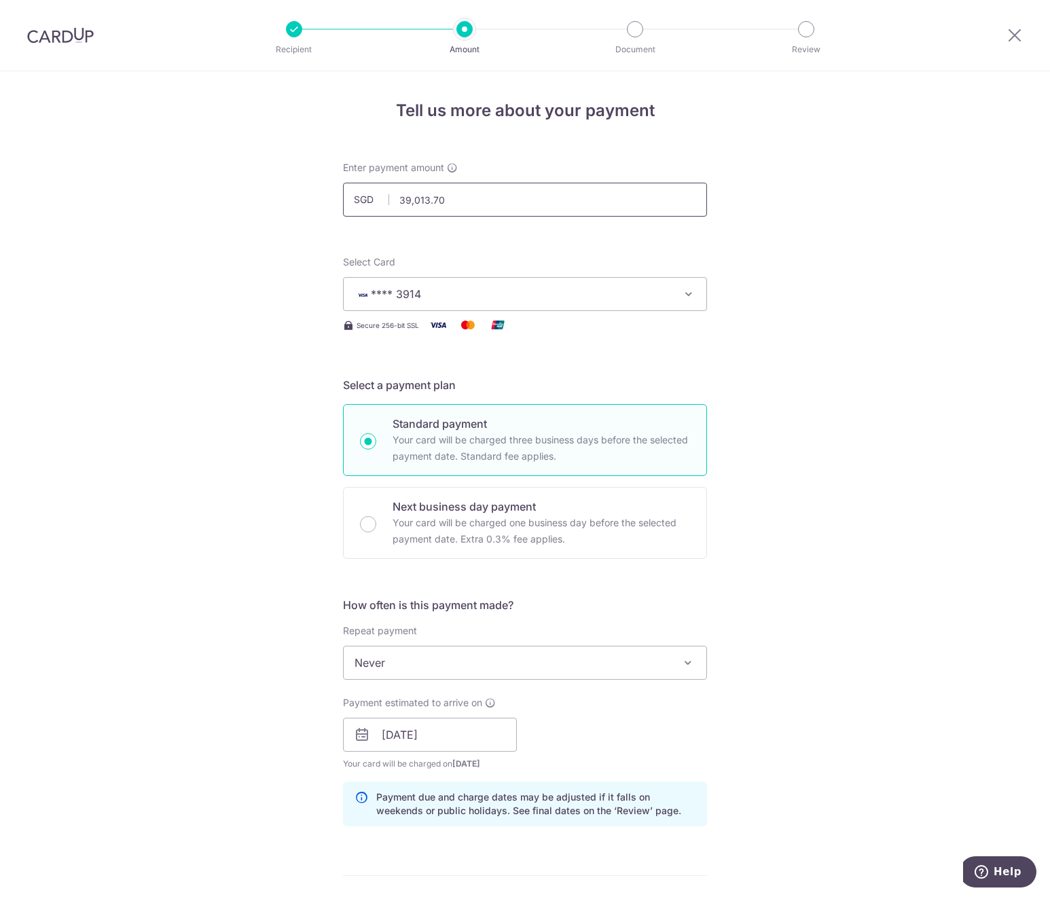
click at [437, 196] on input "39,013.70" at bounding box center [525, 200] width 364 height 34
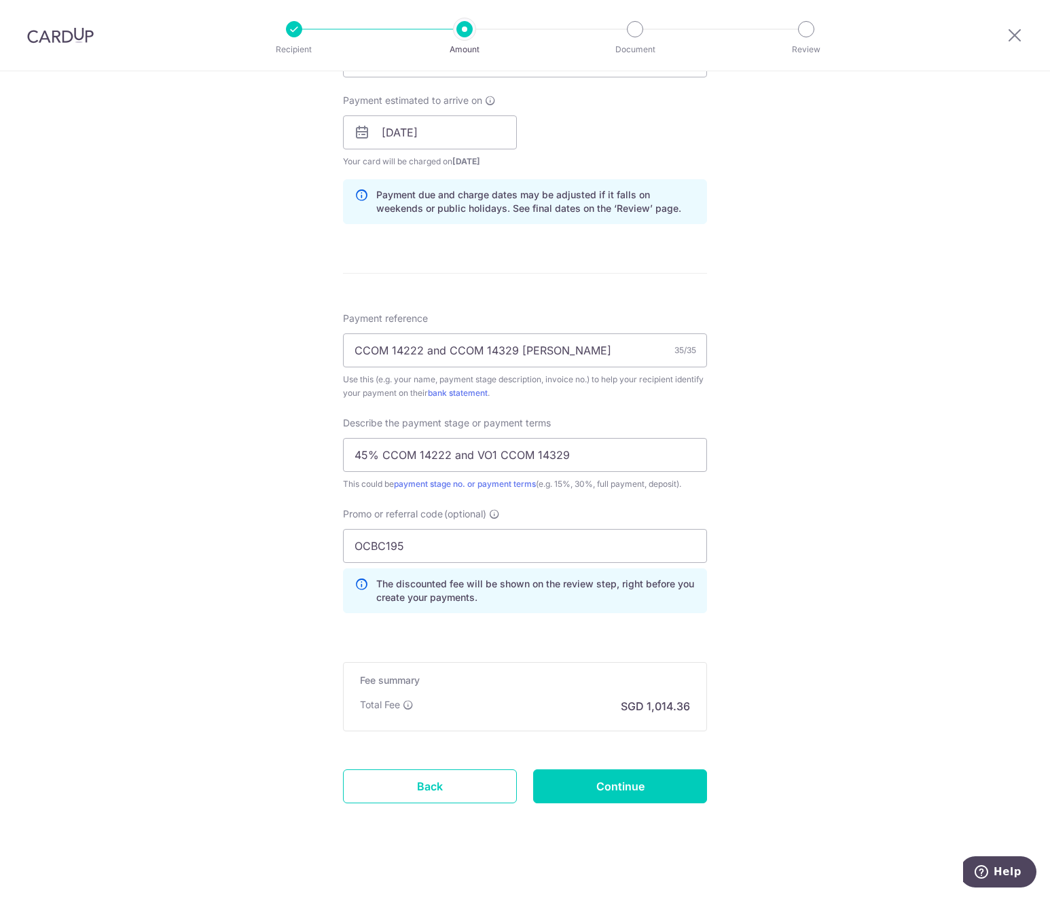
scroll to position [607, 0]
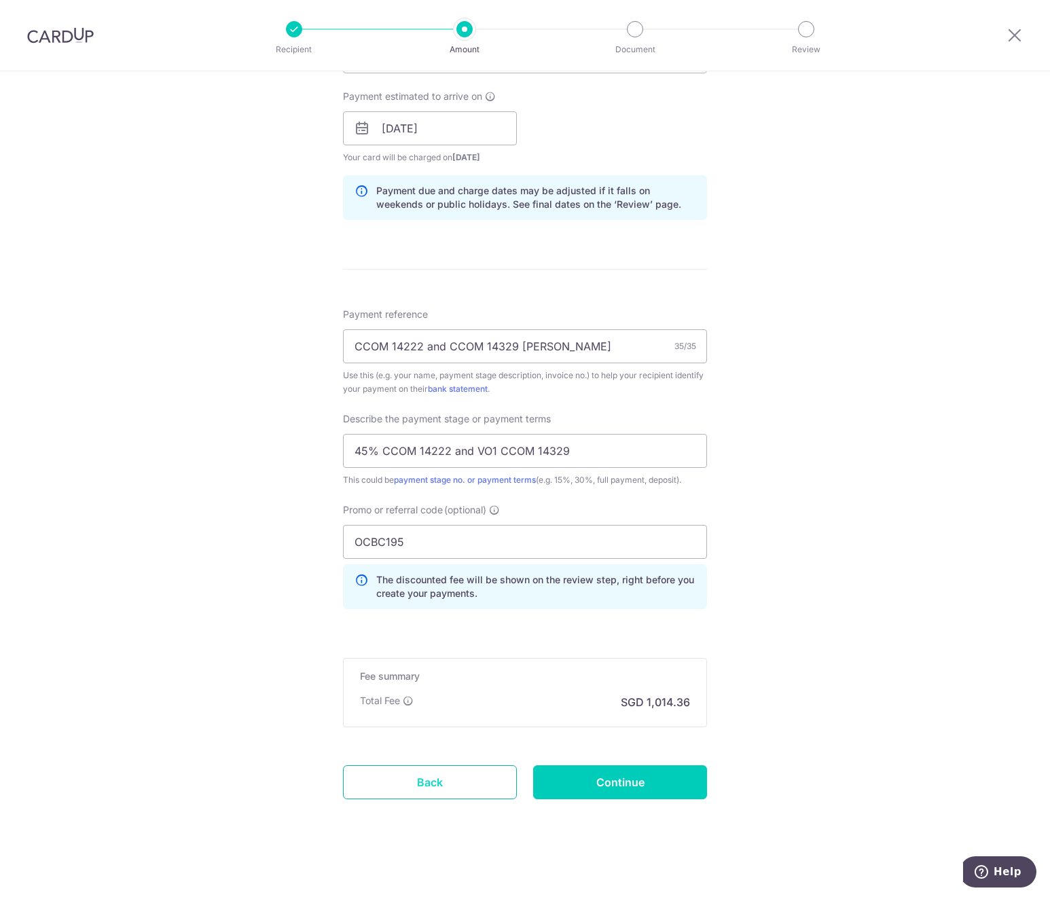
click at [405, 775] on link "Back" at bounding box center [430, 782] width 174 height 34
type input "39,013.70"
click at [374, 547] on input "OCBC195" at bounding box center [525, 542] width 364 height 34
click at [405, 541] on input "OCBC195" at bounding box center [525, 542] width 364 height 34
drag, startPoint x: 416, startPoint y: 535, endPoint x: 331, endPoint y: 537, distance: 84.3
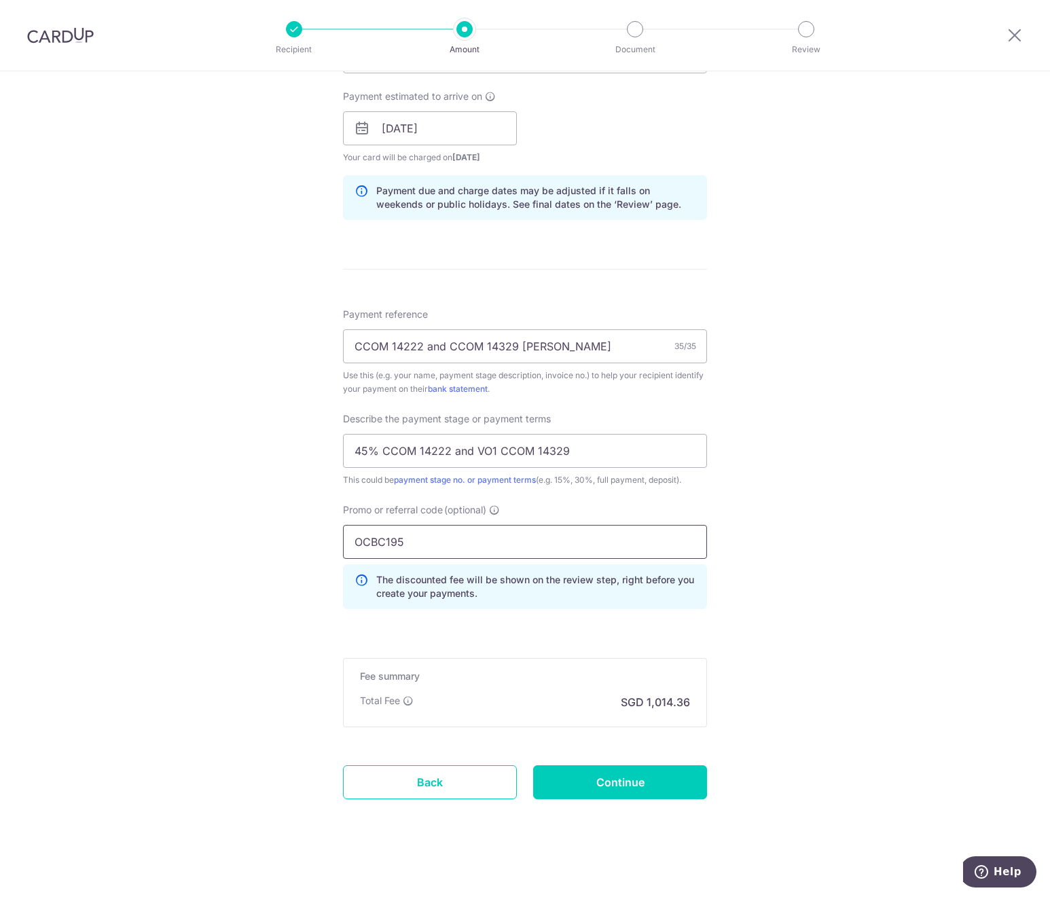
click at [335, 537] on div "Promo or referral code (optional) OCBC195 The discounted fee will be shown on t…" at bounding box center [525, 561] width 380 height 117
click at [432, 537] on input "OCBC195" at bounding box center [525, 542] width 364 height 34
click at [414, 541] on input "OCBC195" at bounding box center [525, 542] width 364 height 34
click at [415, 544] on input "OCBC195" at bounding box center [525, 542] width 364 height 34
click button "Add Card" at bounding box center [0, 0] width 0 height 0
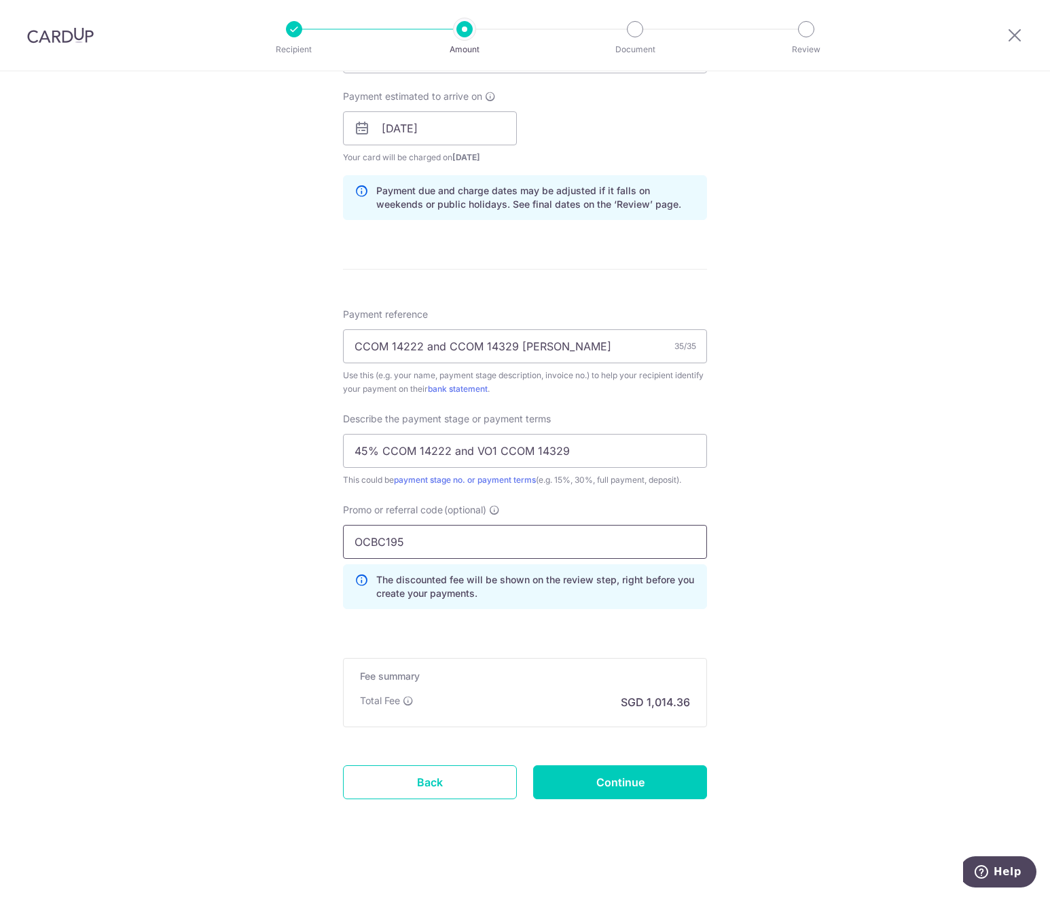
drag, startPoint x: 418, startPoint y: 543, endPoint x: 340, endPoint y: 541, distance: 78.8
click at [343, 541] on input "OCBC195" at bounding box center [525, 542] width 364 height 34
click at [395, 541] on input "OCBC195" at bounding box center [525, 542] width 364 height 34
click at [490, 505] on icon at bounding box center [494, 510] width 11 height 11
click at [490, 525] on input "OCBC195" at bounding box center [525, 542] width 364 height 34
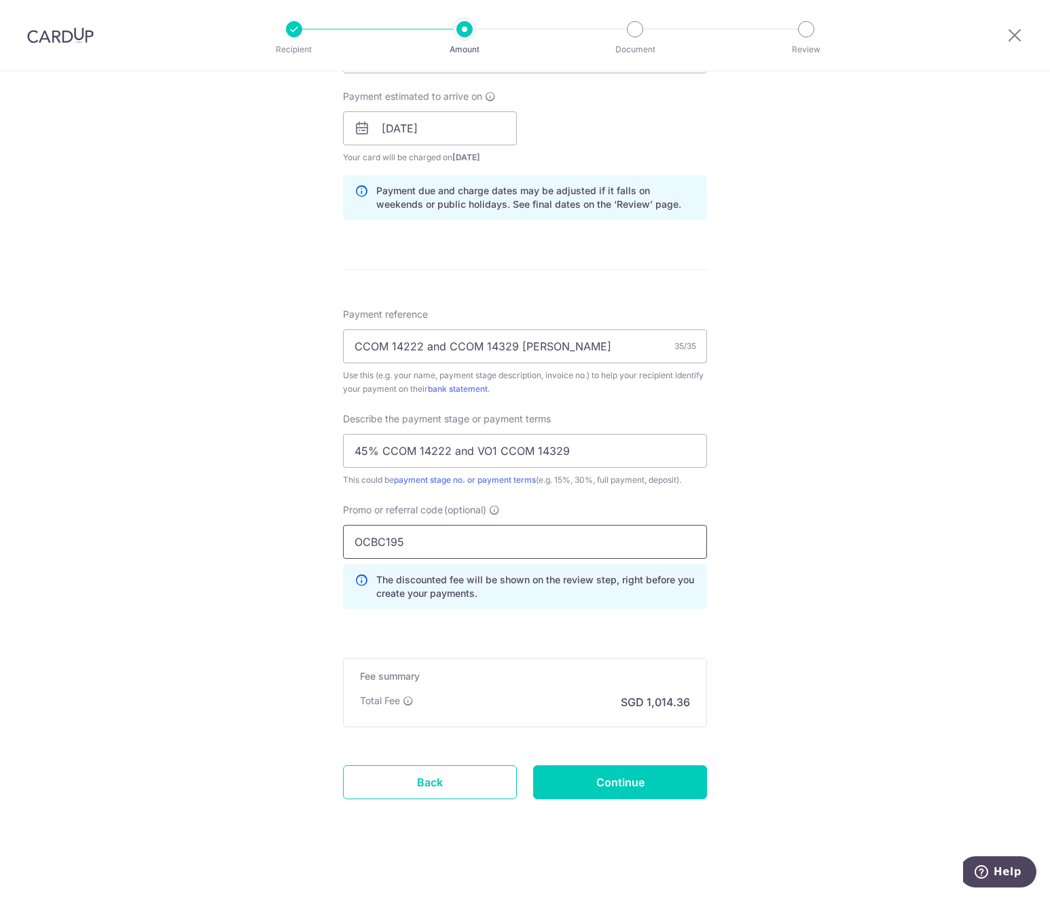
click at [456, 543] on input "OCBC195" at bounding box center [525, 542] width 364 height 34
drag, startPoint x: 590, startPoint y: 449, endPoint x: 285, endPoint y: 448, distance: 305.0
click at [285, 448] on div "Tell us more about your payment Enter payment amount SGD 39,013.70 39013.70 Sel…" at bounding box center [525, 183] width 1050 height 1437
click at [779, 639] on div "Tell us more about your payment Enter payment amount SGD 39,013.70 39013.70 Sel…" at bounding box center [525, 183] width 1050 height 1437
click at [669, 777] on input "Continue" at bounding box center [620, 782] width 174 height 34
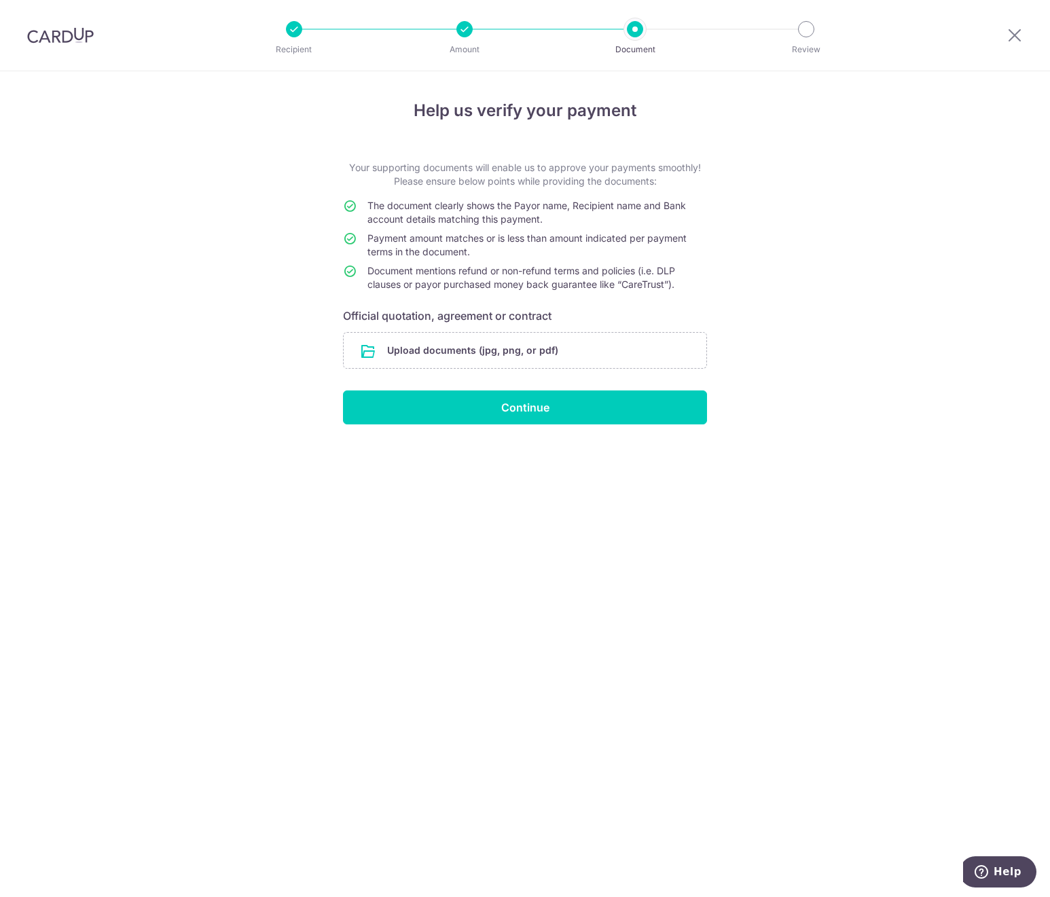
click at [488, 197] on form "Your supporting documents will enable us to approve your payments smoothly! Ple…" at bounding box center [525, 293] width 364 height 264
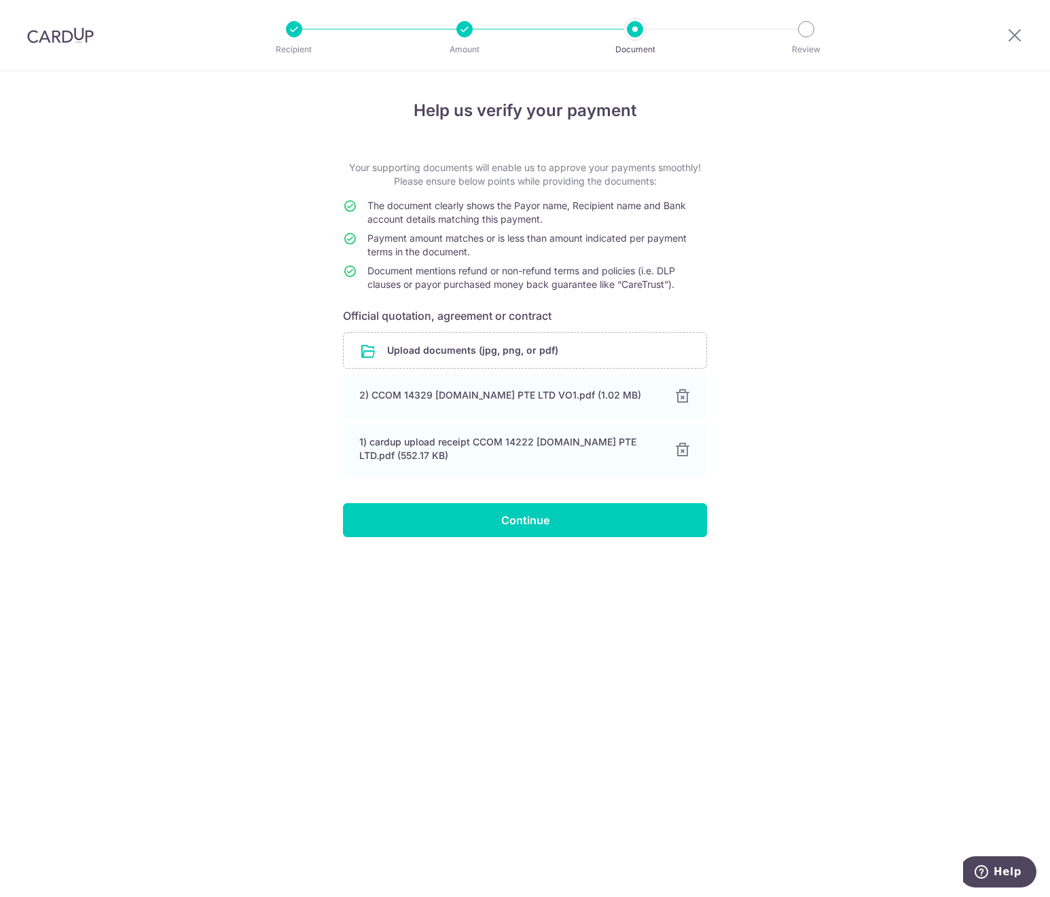
click at [820, 338] on div "Help us verify your payment Your supporting documents will enable us to approve…" at bounding box center [525, 484] width 1050 height 826
click at [923, 380] on div "Help us verify your payment Your supporting documents will enable us to approve…" at bounding box center [525, 484] width 1050 height 826
click at [455, 530] on input "Continue" at bounding box center [525, 520] width 364 height 34
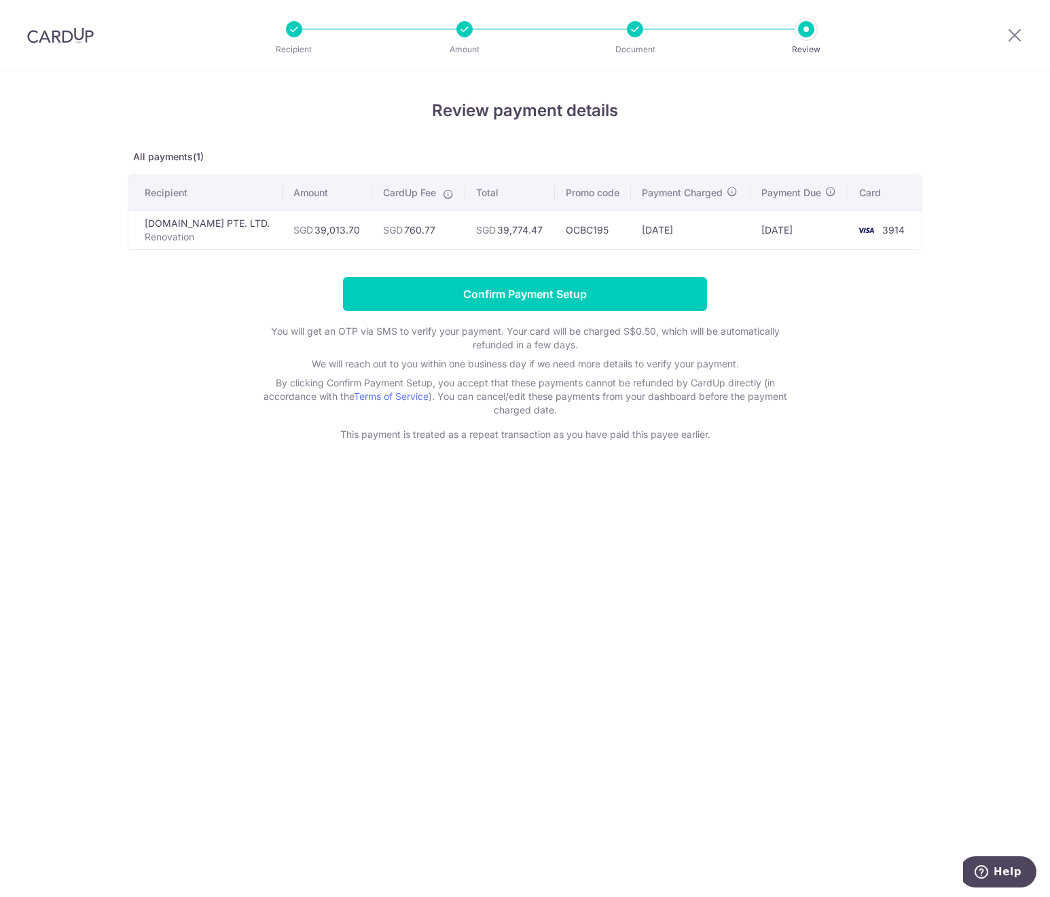
click at [1008, 317] on div "Review payment details All payments(1) Recipient Amount CardUp Fee Total Promo …" at bounding box center [525, 484] width 1050 height 826
click at [912, 424] on form "Confirm Payment Setup You will get an OTP via SMS to verify your payment. Your …" at bounding box center [525, 359] width 795 height 164
click at [574, 309] on input "Confirm Payment Setup" at bounding box center [525, 294] width 364 height 34
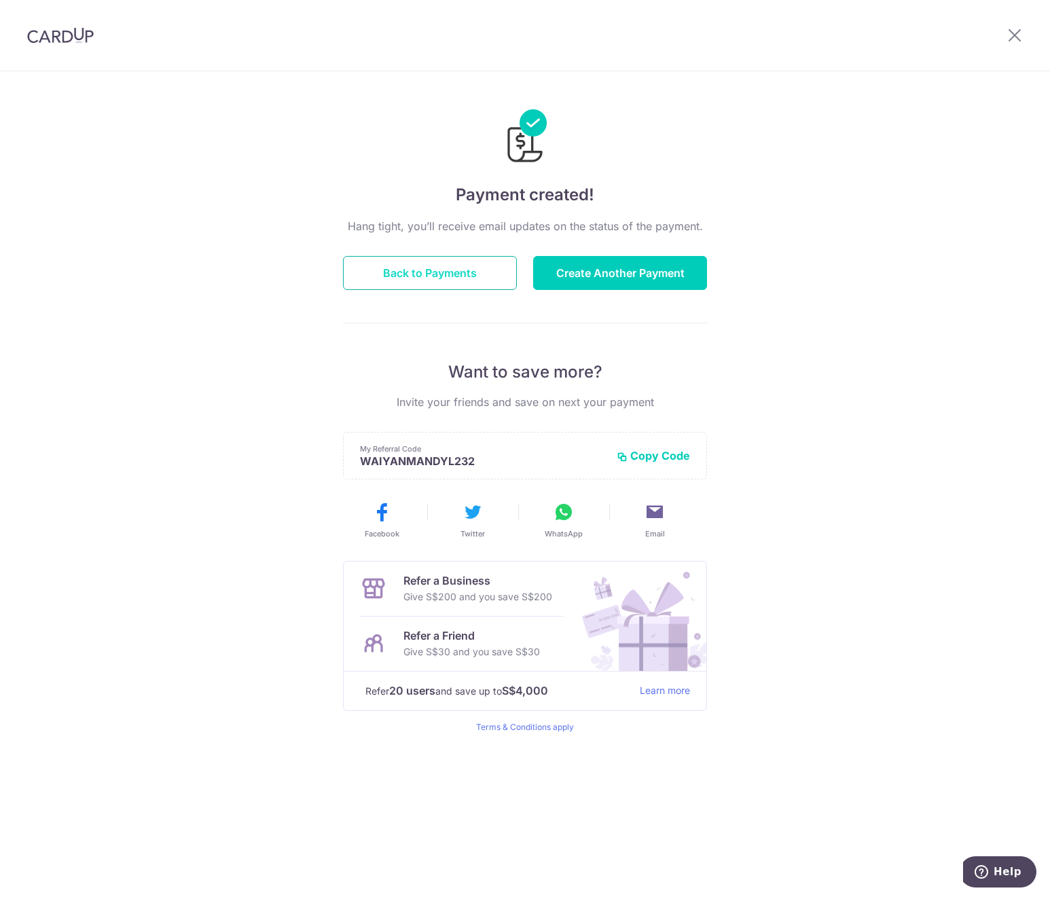
click at [383, 267] on button "Back to Payments" at bounding box center [430, 273] width 174 height 34
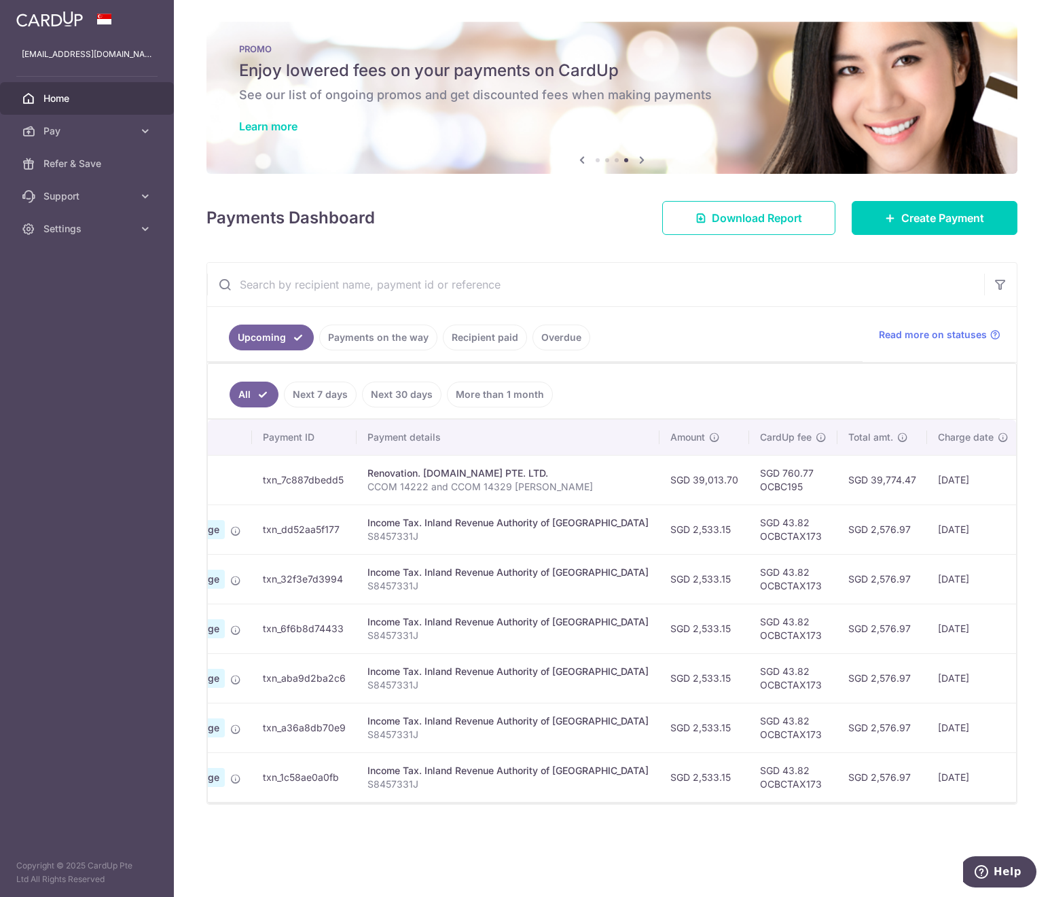
scroll to position [0, 130]
click at [543, 863] on div "× Pause Schedule Pause all future payments in this series Pause just this one p…" at bounding box center [612, 448] width 876 height 897
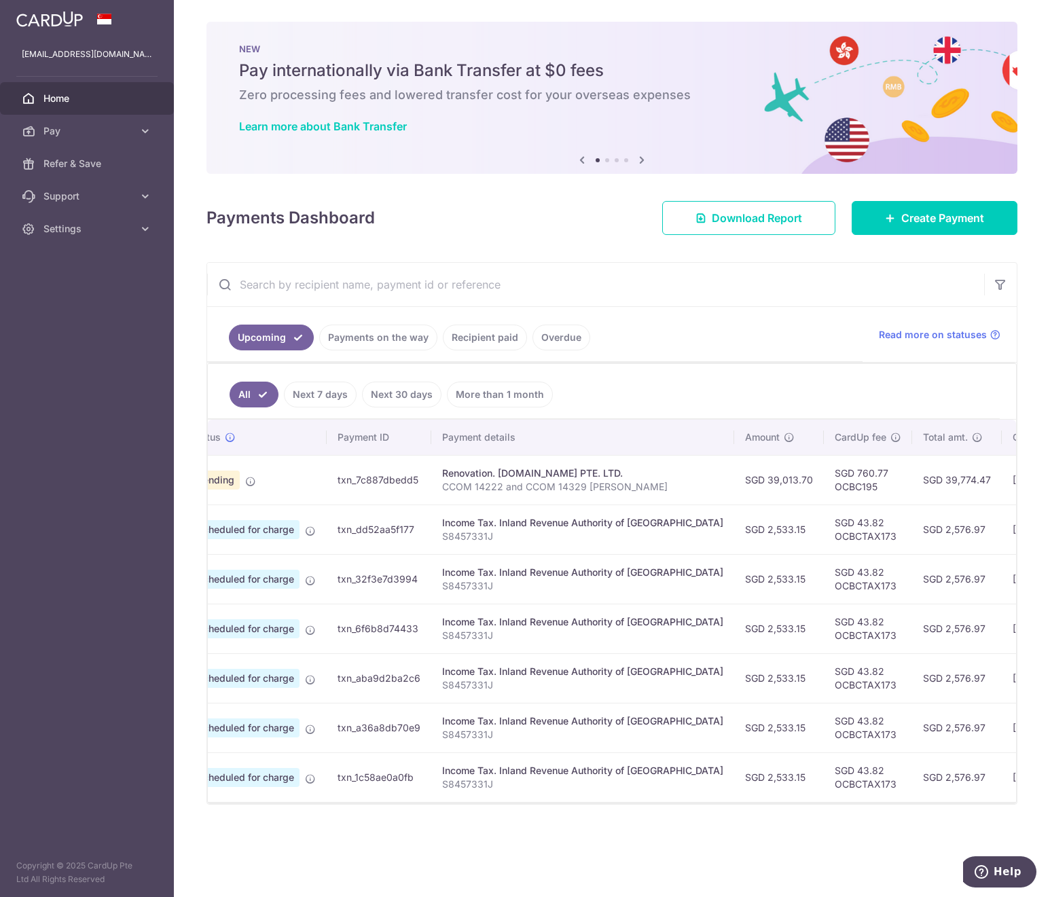
scroll to position [0, 0]
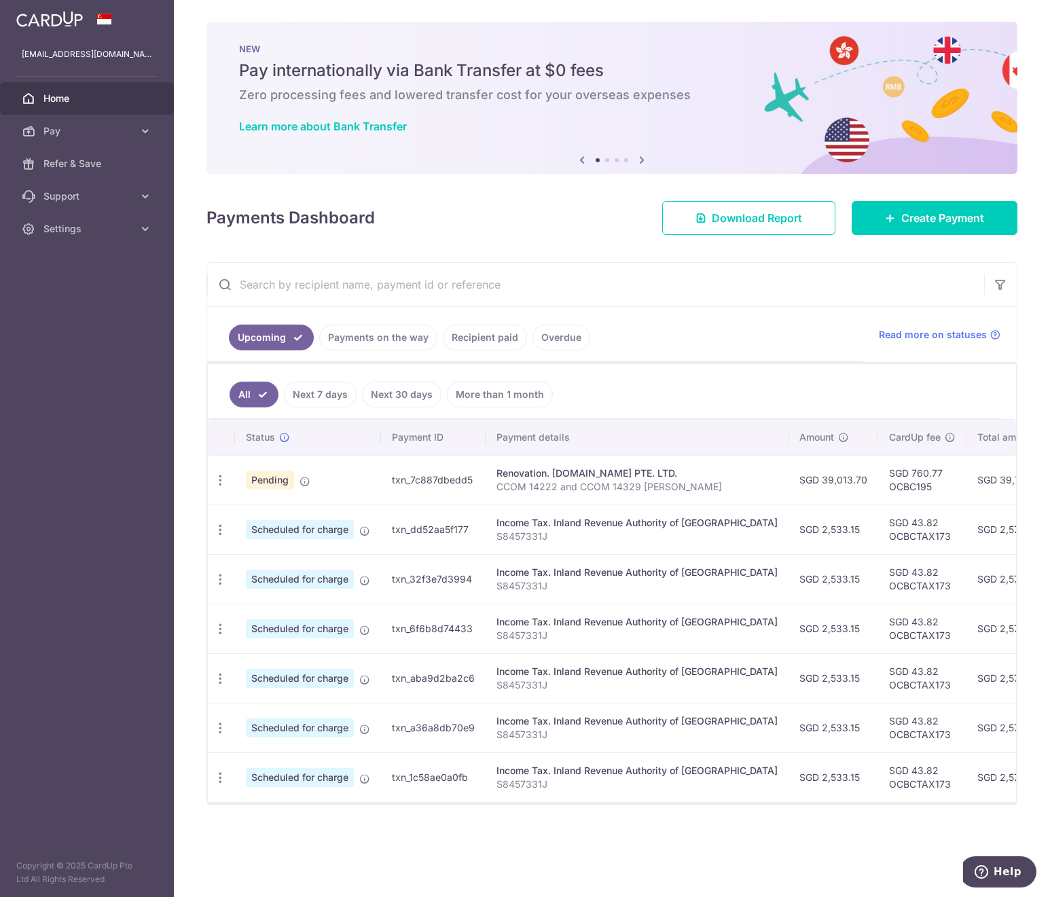
click at [69, 100] on span "Home" at bounding box center [88, 99] width 90 height 14
click at [712, 333] on ul "Upcoming Payments on the way Recipient paid Overdue" at bounding box center [534, 334] width 655 height 55
click at [493, 335] on link "Recipient paid" at bounding box center [485, 338] width 84 height 26
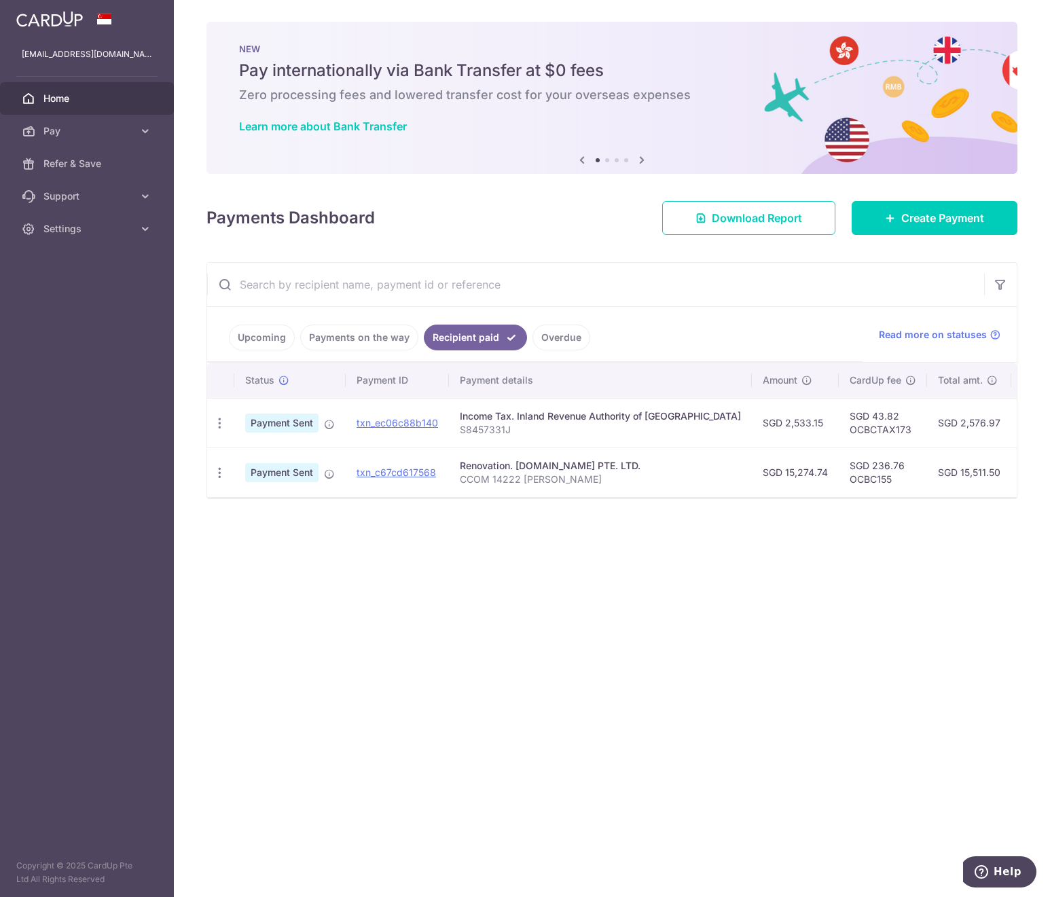
click at [253, 331] on link "Upcoming" at bounding box center [262, 338] width 66 height 26
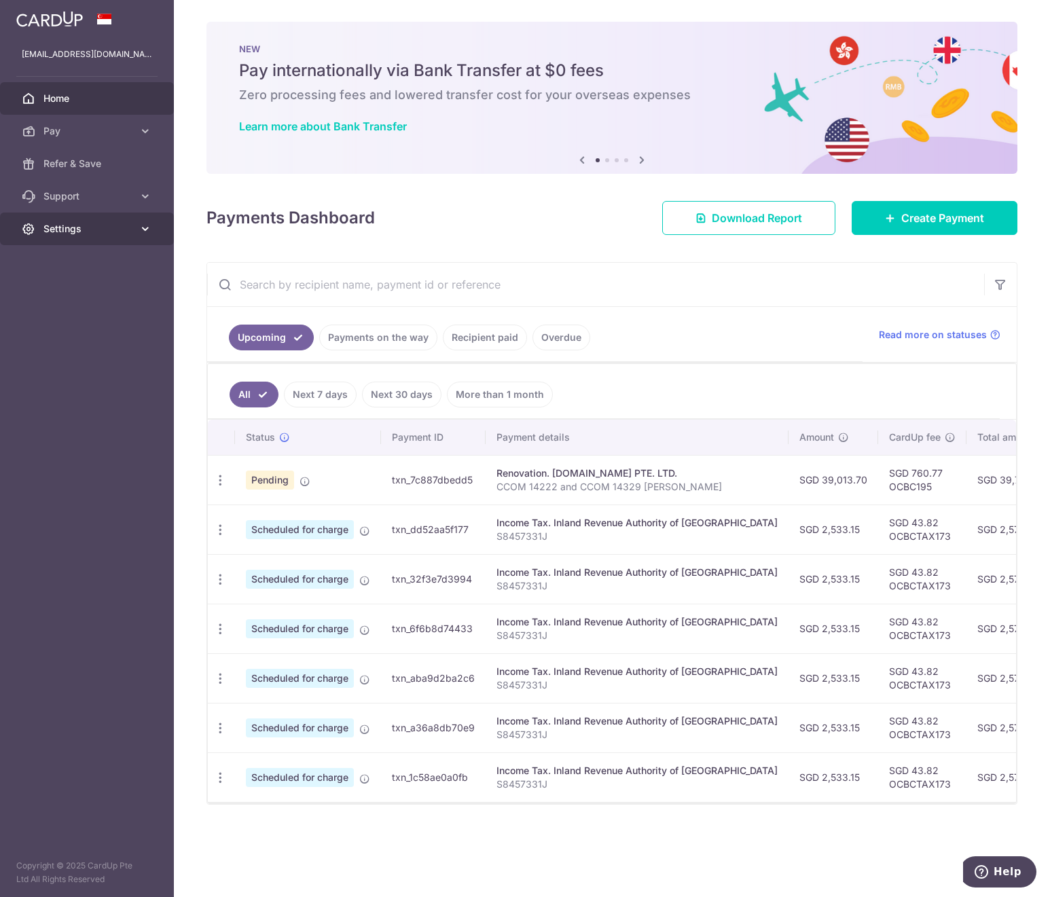
click at [111, 226] on span "Settings" at bounding box center [88, 229] width 90 height 14
click at [98, 302] on link "Logout" at bounding box center [87, 294] width 174 height 33
